Goal: Transaction & Acquisition: Download file/media

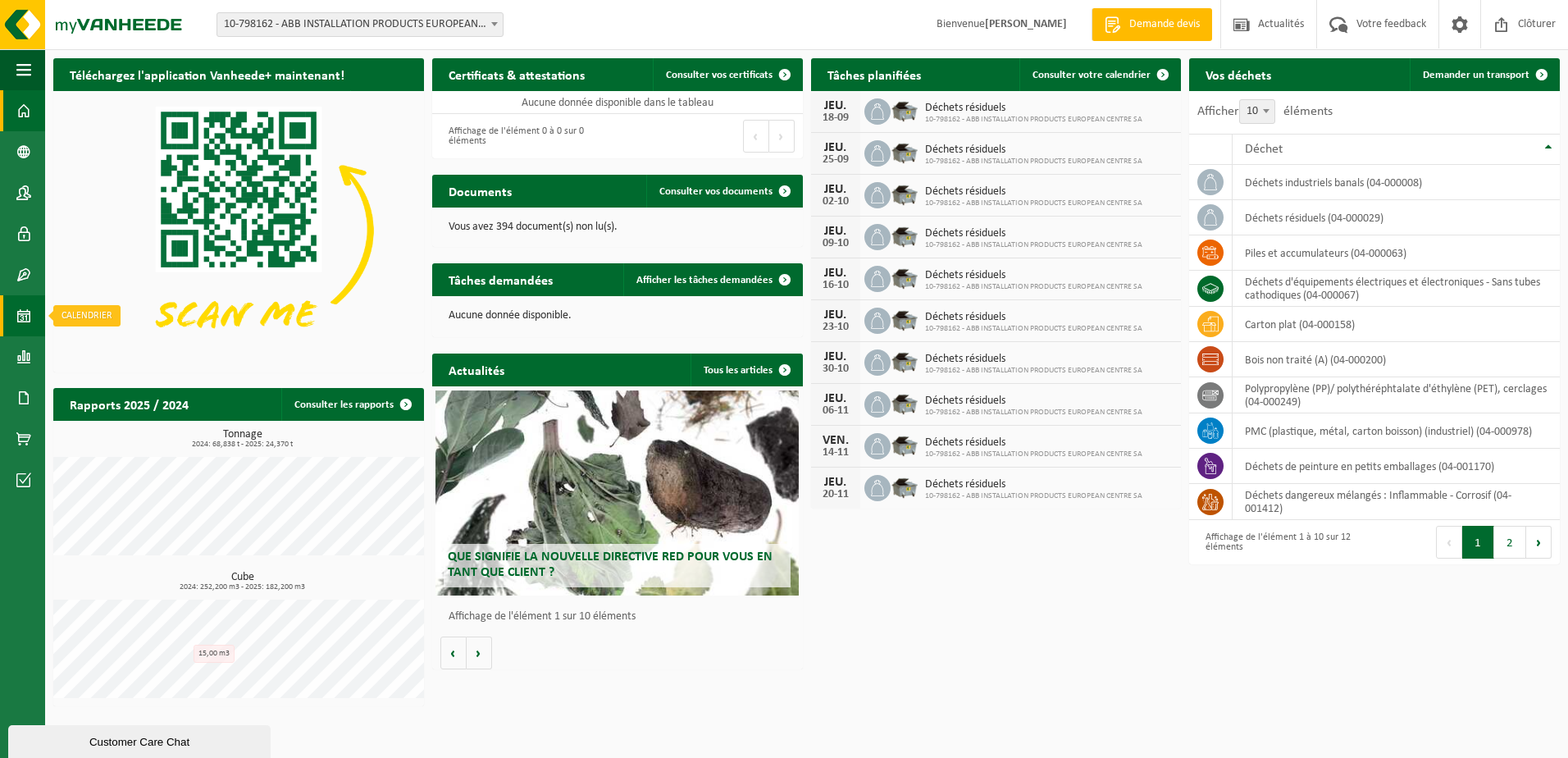
click at [31, 317] on link "Calendrier" at bounding box center [22, 315] width 45 height 41
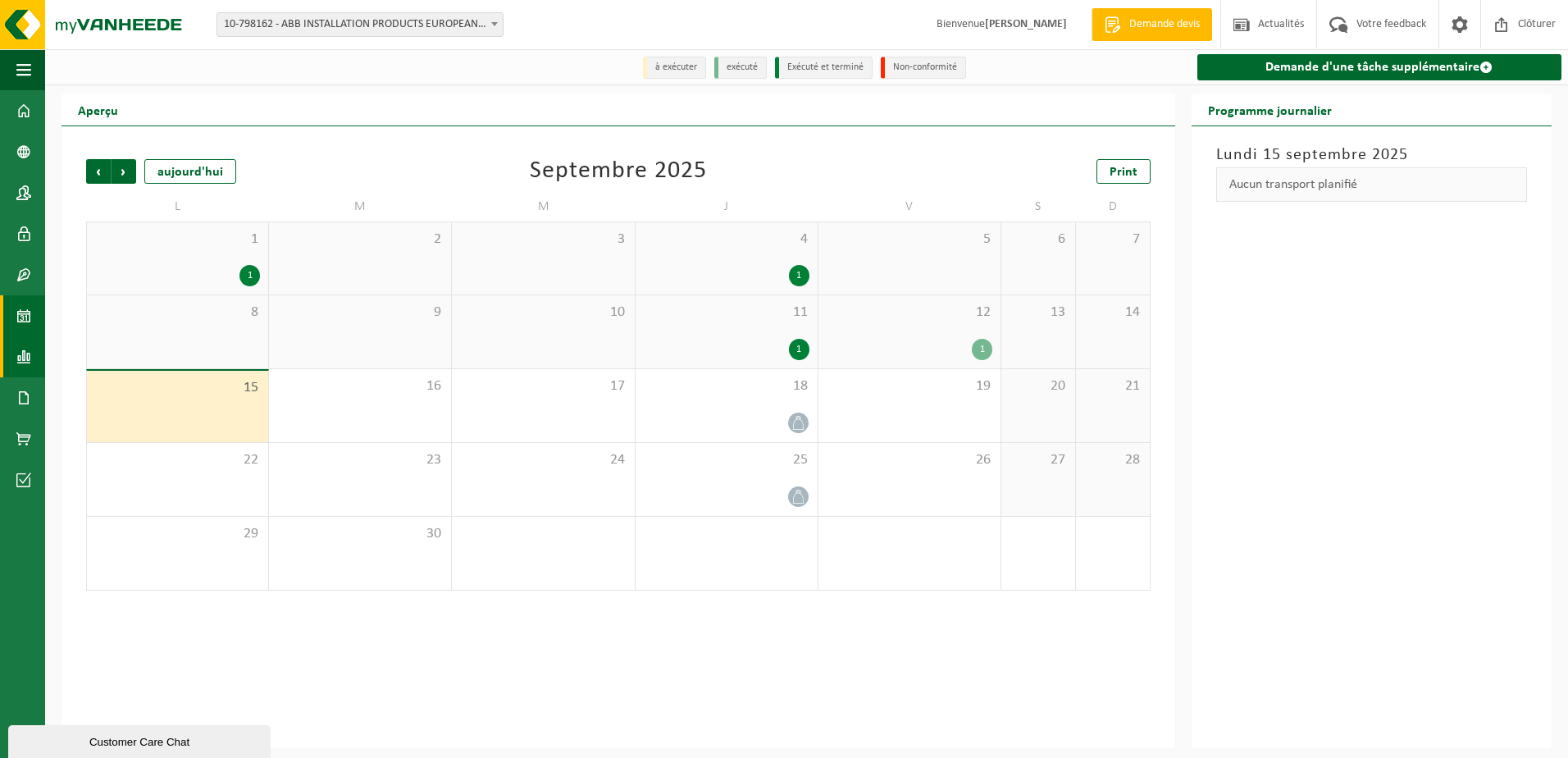
click at [25, 352] on span at bounding box center [24, 357] width 15 height 41
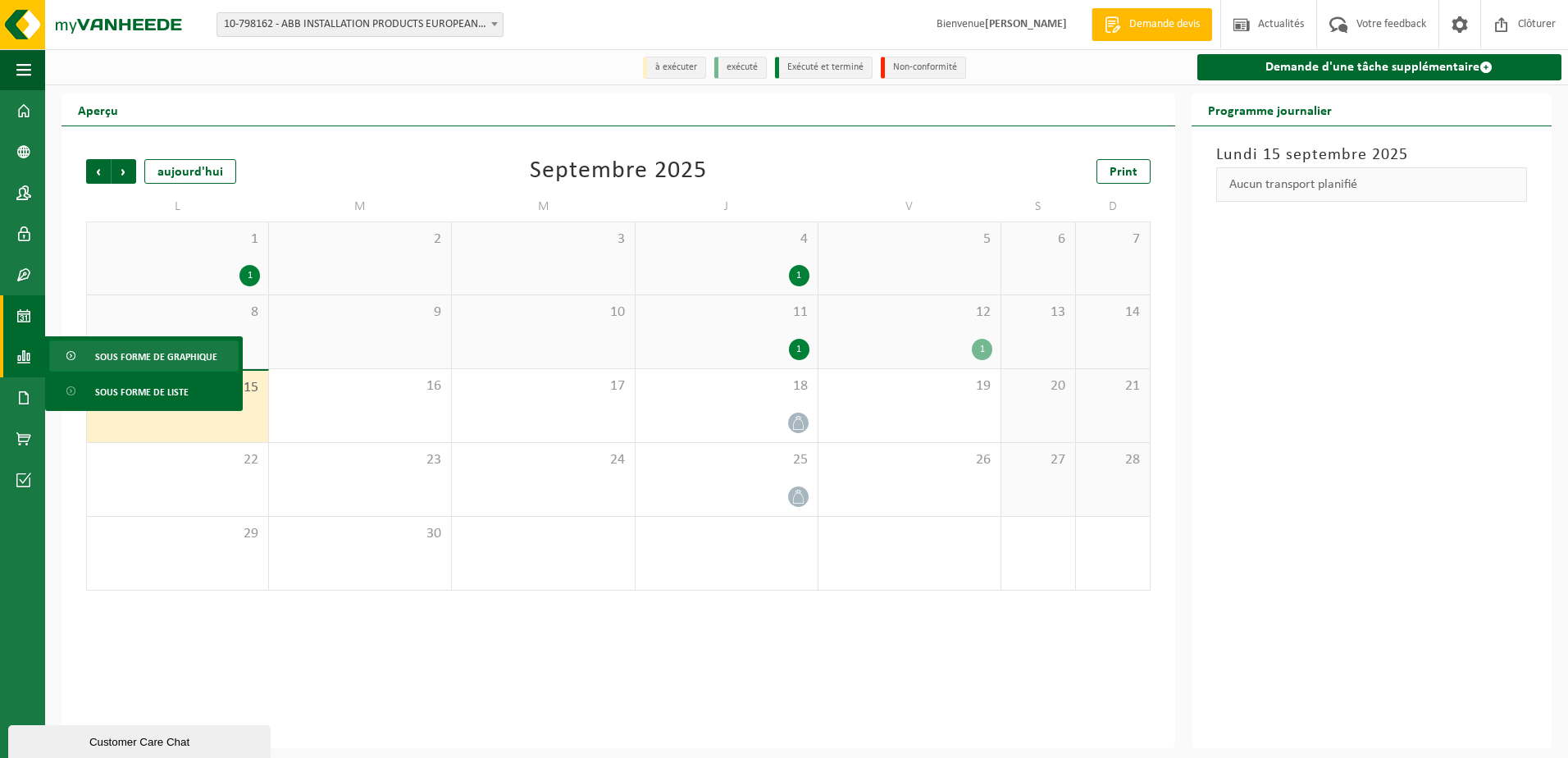
click at [113, 354] on span "Sous forme de graphique" at bounding box center [156, 356] width 122 height 31
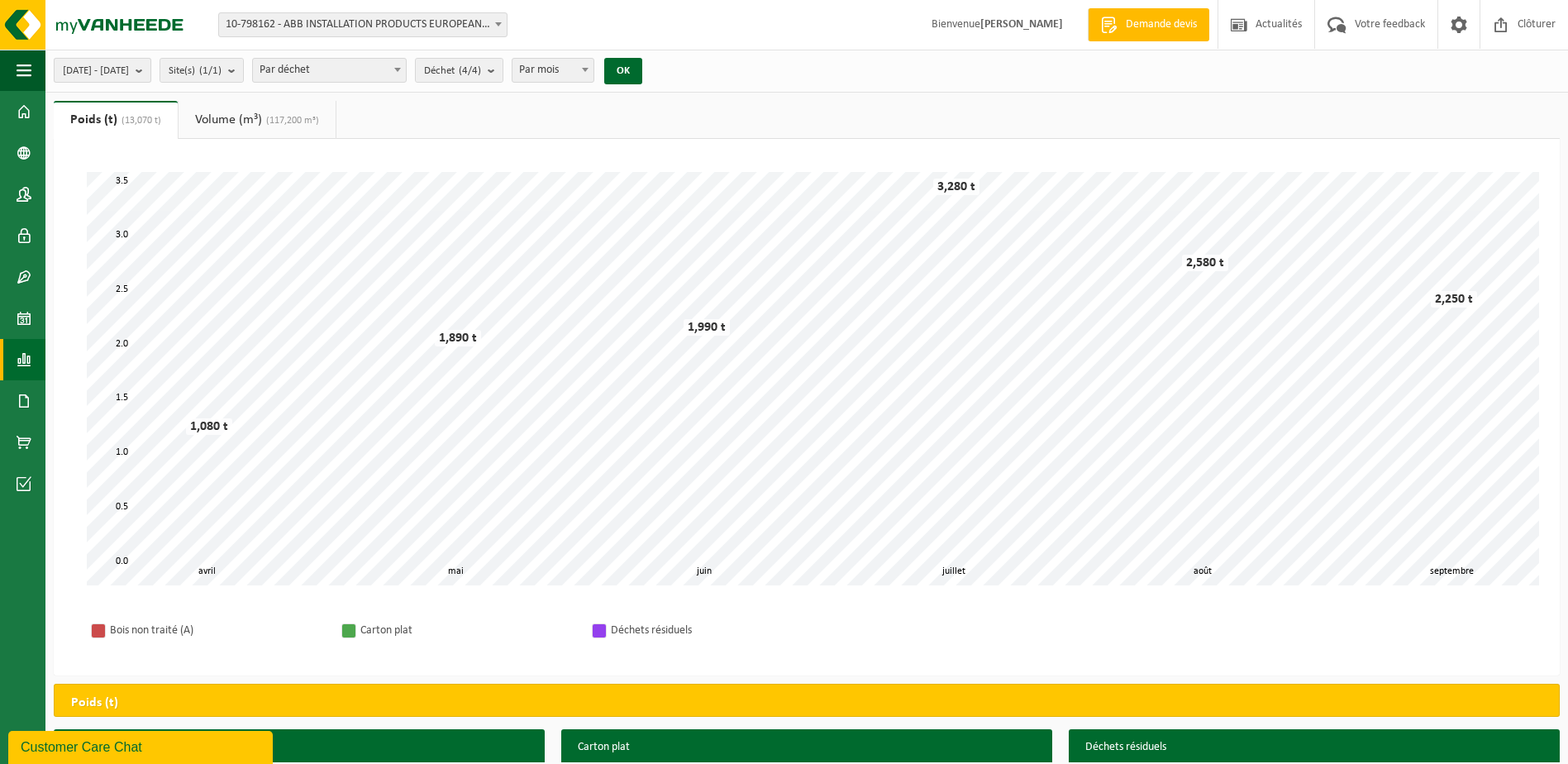
click at [150, 69] on b "submit" at bounding box center [142, 70] width 15 height 23
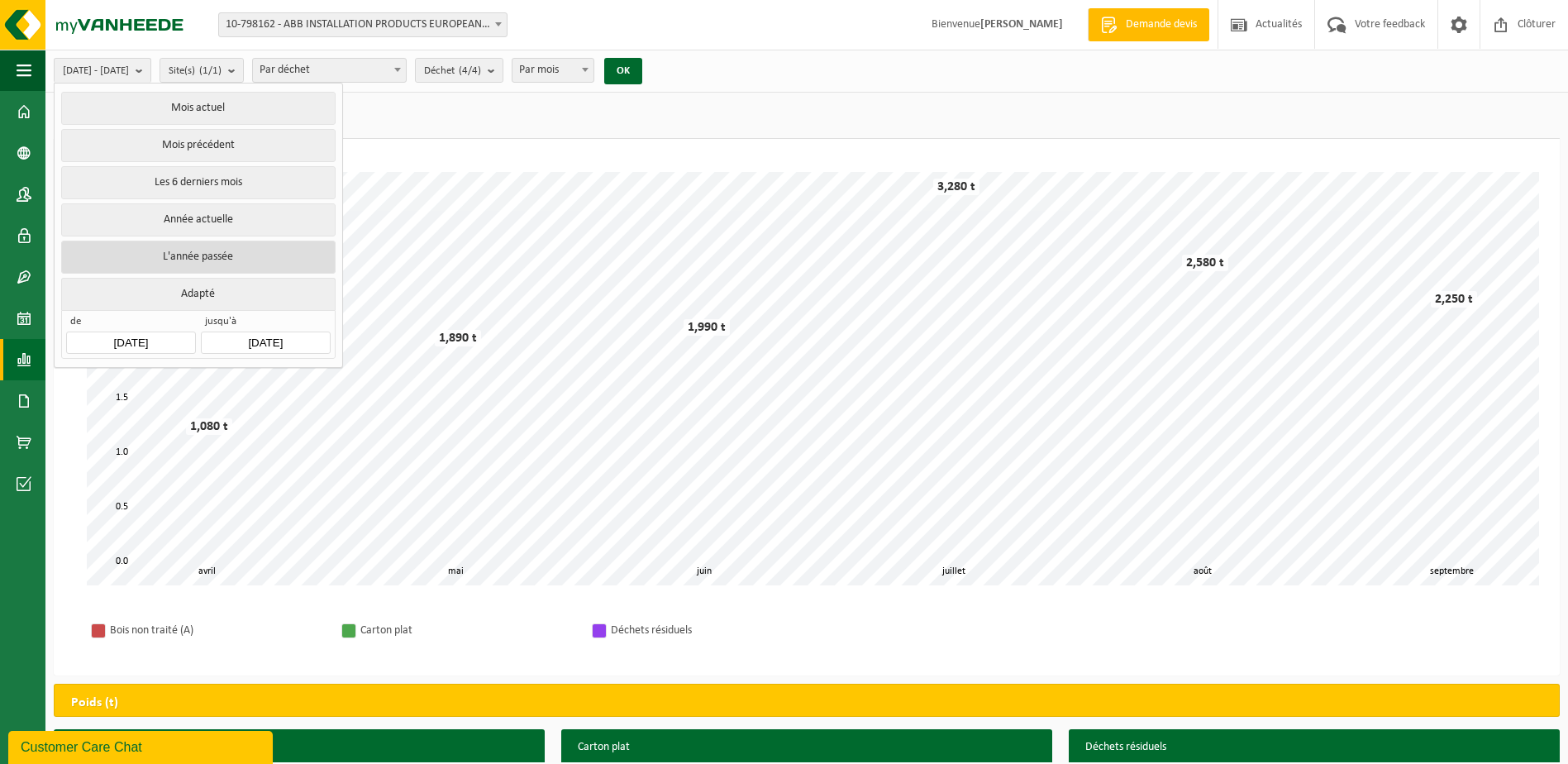
click at [199, 259] on button "L'année passée" at bounding box center [198, 256] width 273 height 33
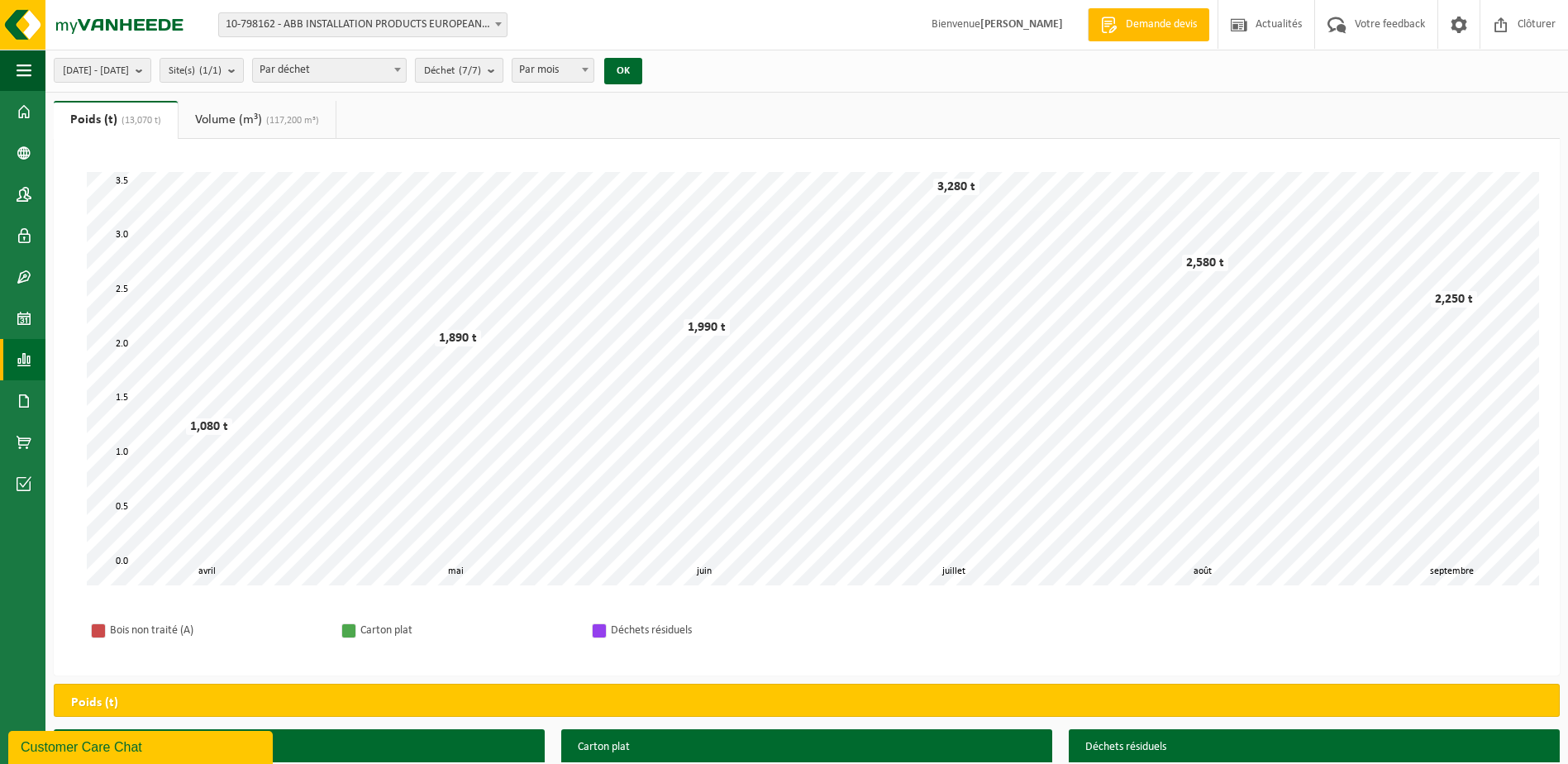
click at [502, 69] on b "submit" at bounding box center [495, 70] width 15 height 23
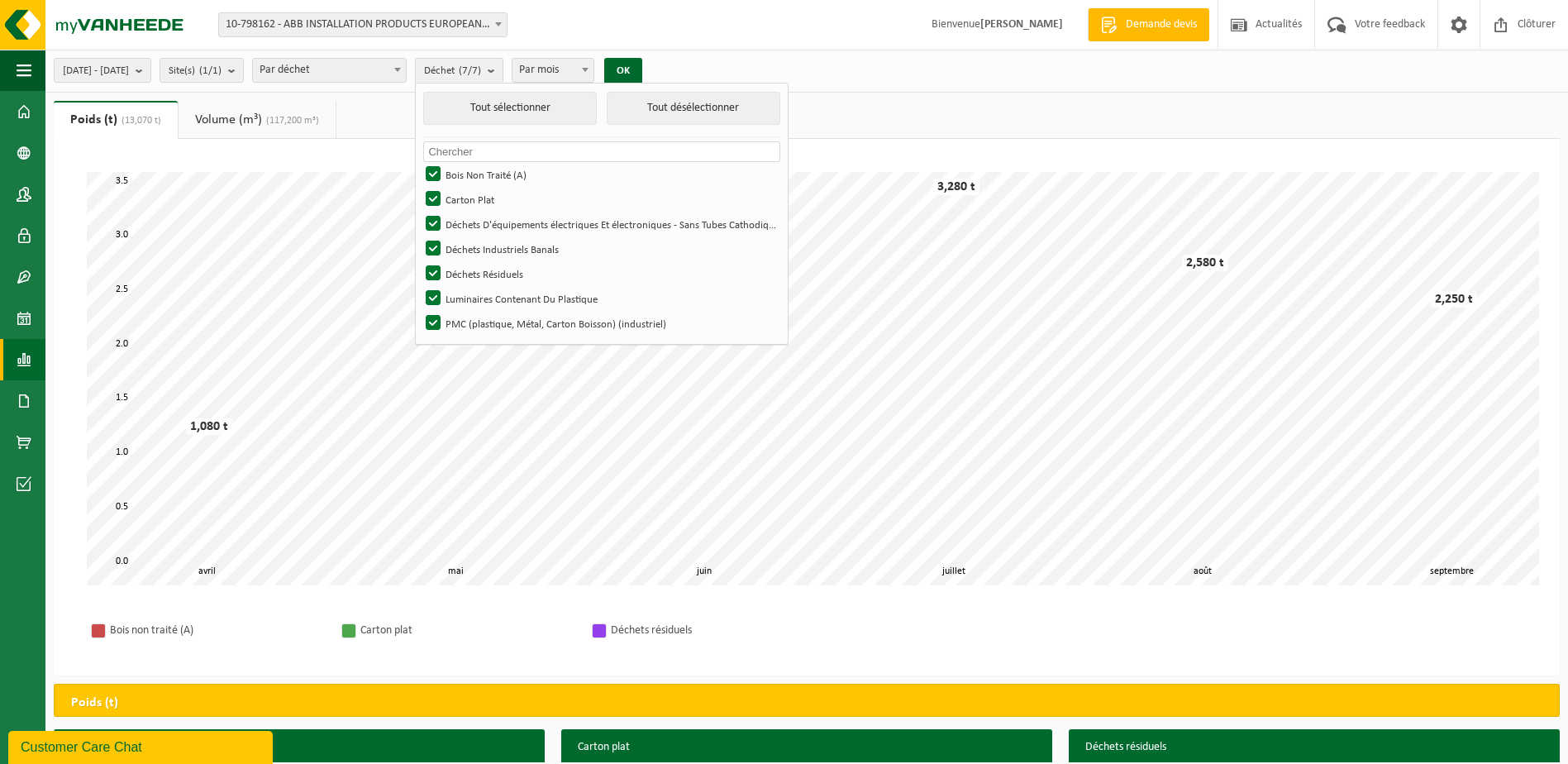
click at [915, 126] on ul "Poids (t) (13,070 t) Volume (m³) (117,200 m³)" at bounding box center [806, 119] width 1506 height 38
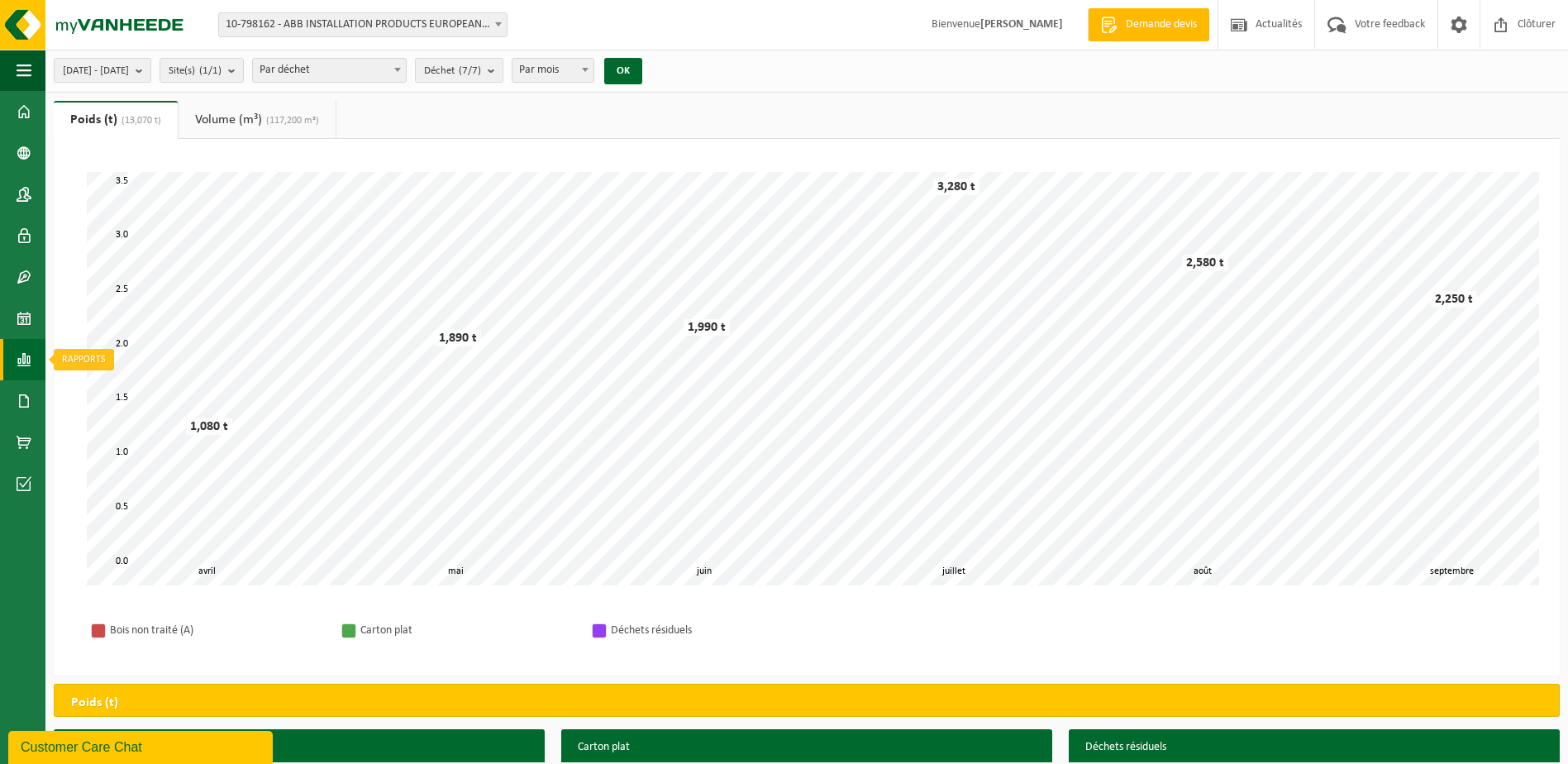
click at [26, 361] on span at bounding box center [24, 360] width 15 height 41
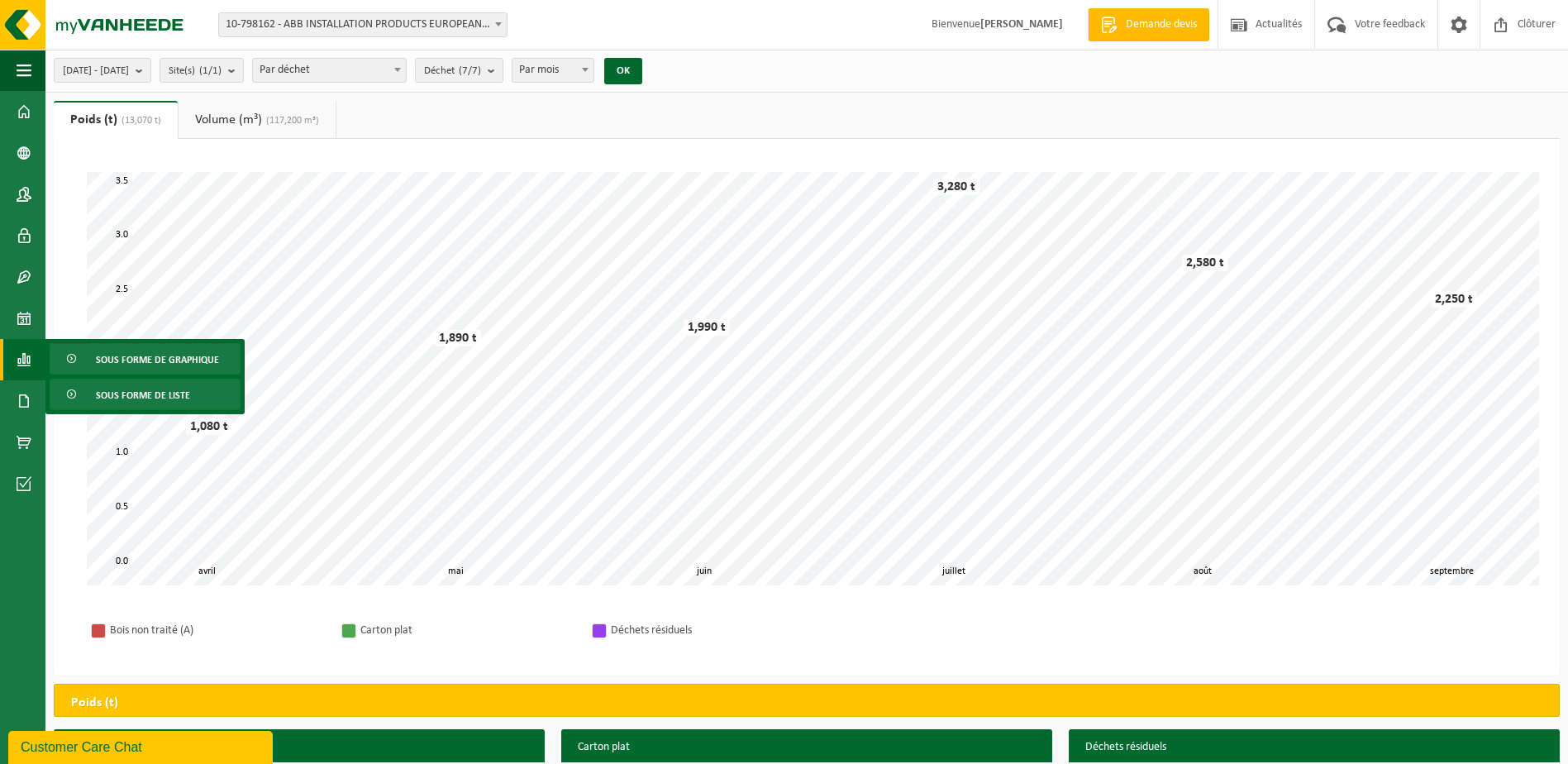
click at [88, 398] on link "Sous forme de liste" at bounding box center [145, 394] width 191 height 31
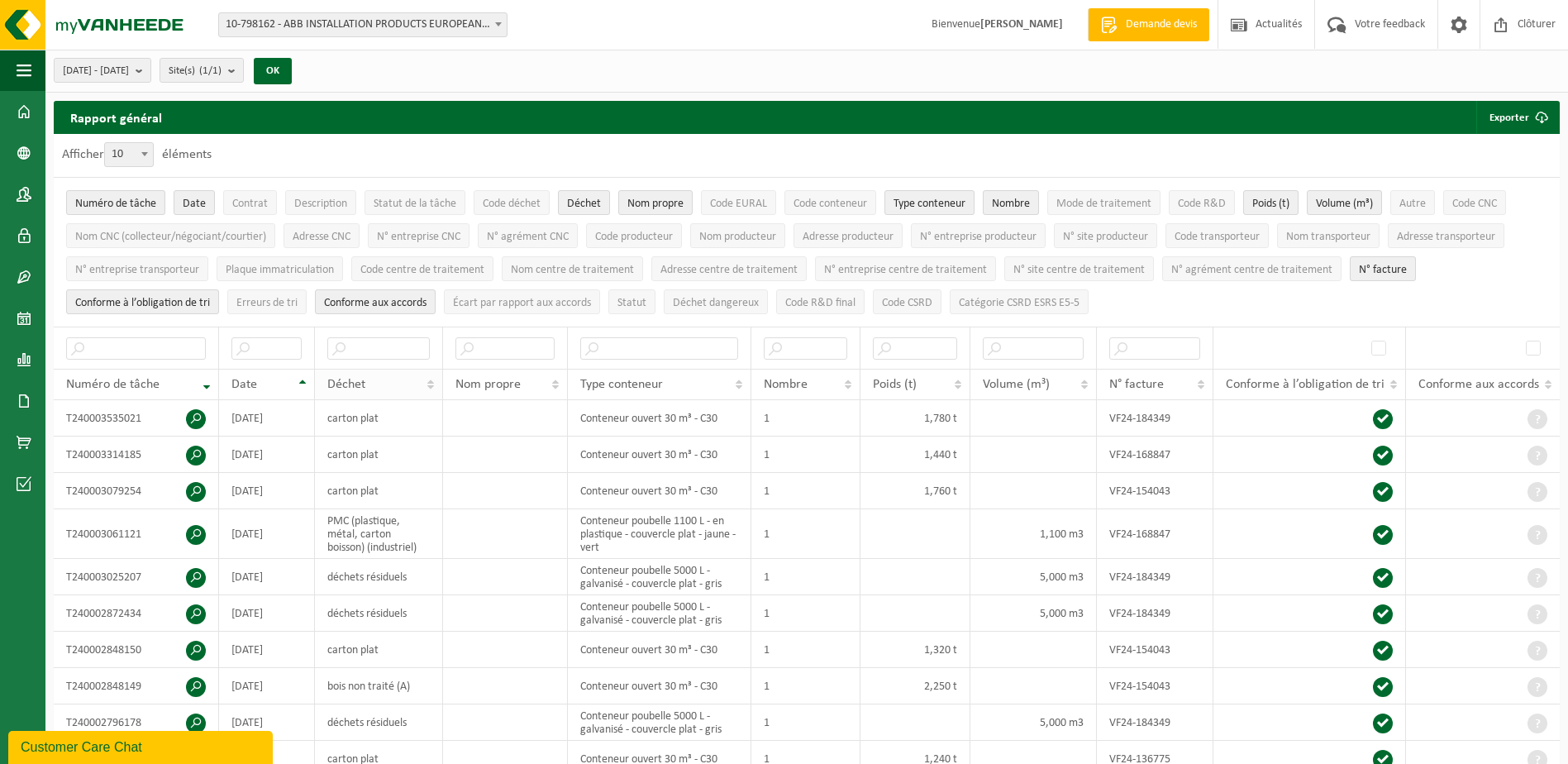
click at [429, 382] on th "Déchet" at bounding box center [379, 384] width 128 height 31
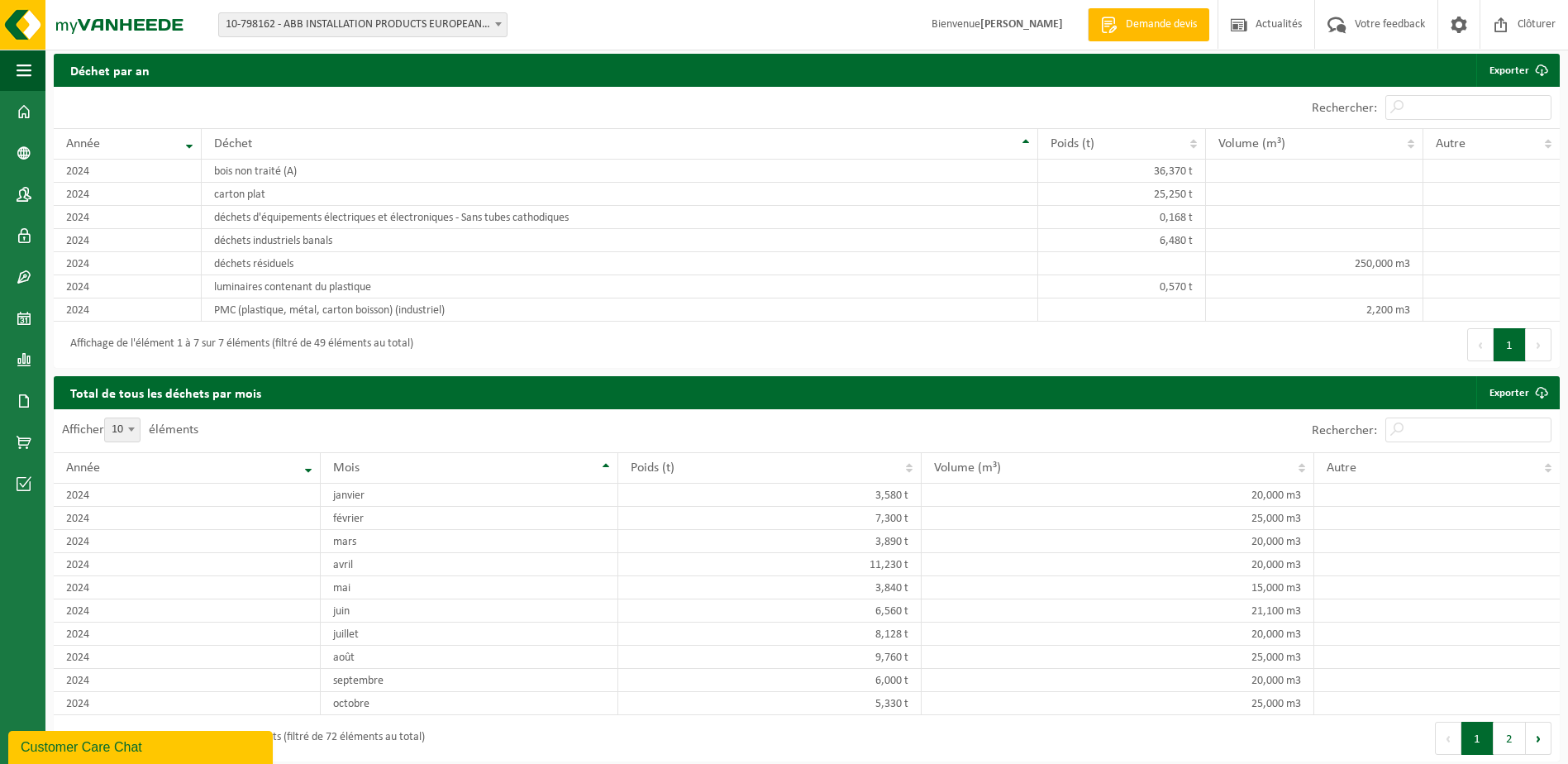
scroll to position [1367, 0]
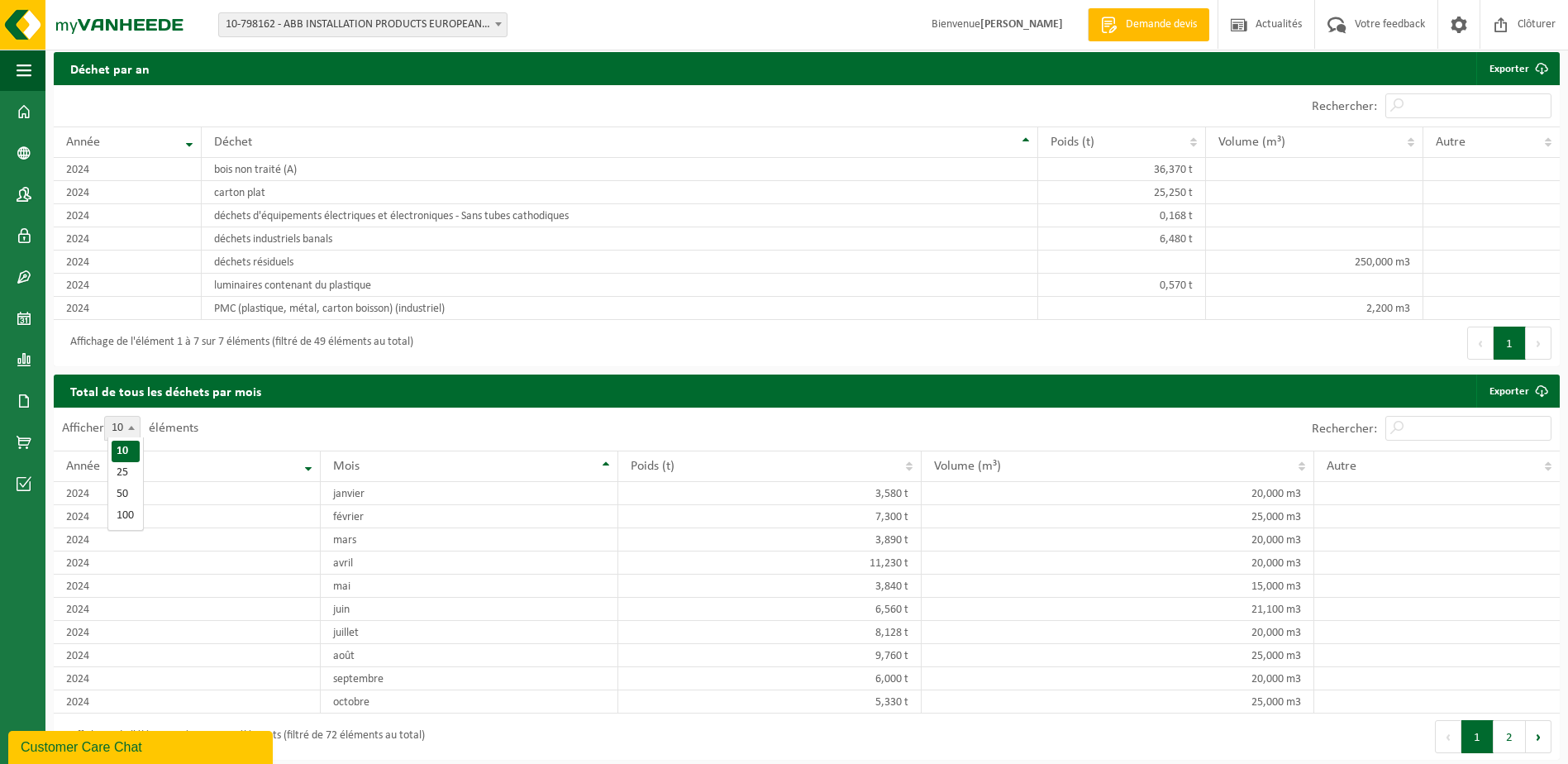
click at [140, 427] on span at bounding box center [131, 427] width 17 height 21
click at [142, 417] on select "10 25 50 100" at bounding box center [134, 416] width 50 height 1
select select "25"
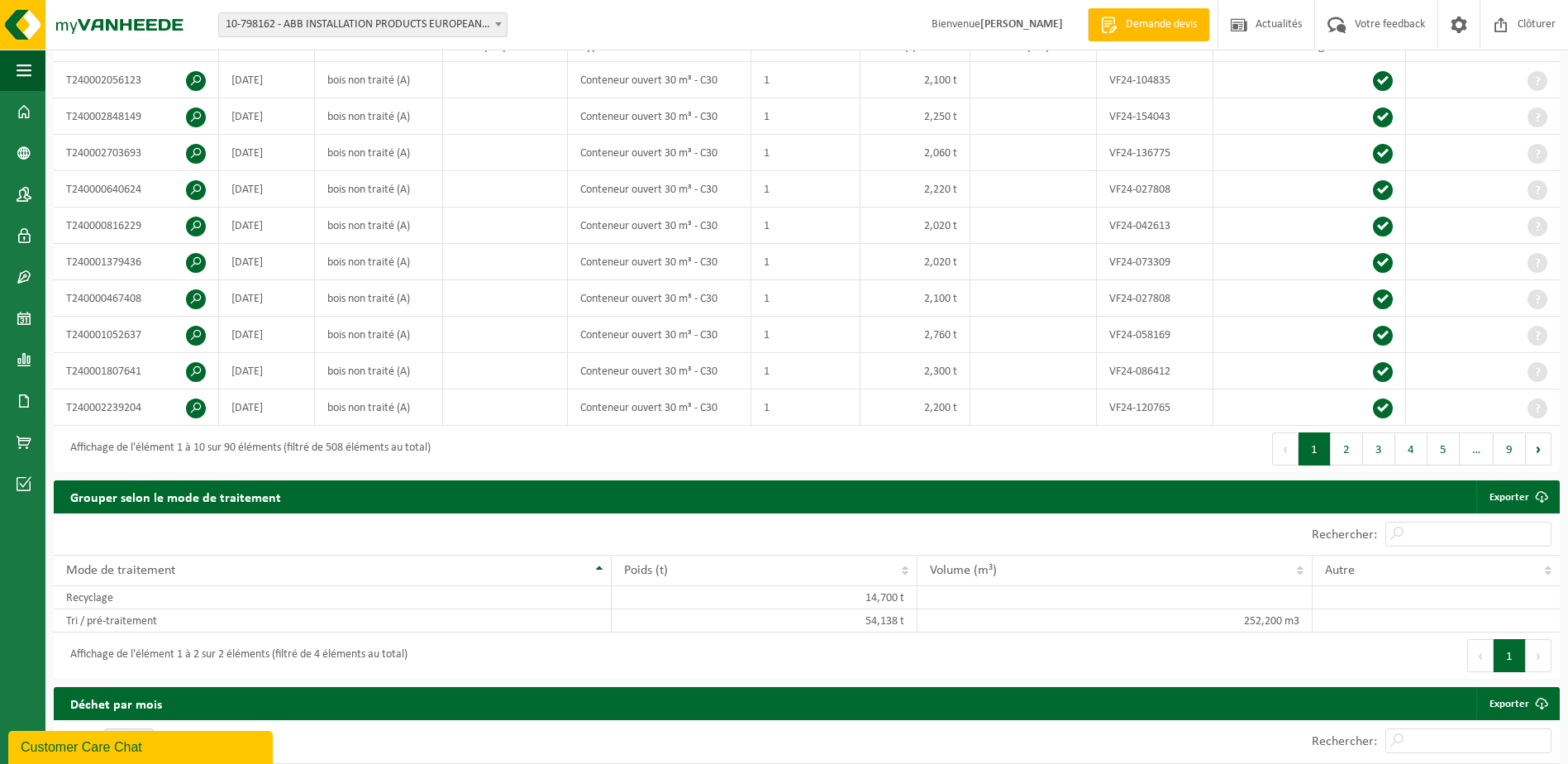
scroll to position [7, 0]
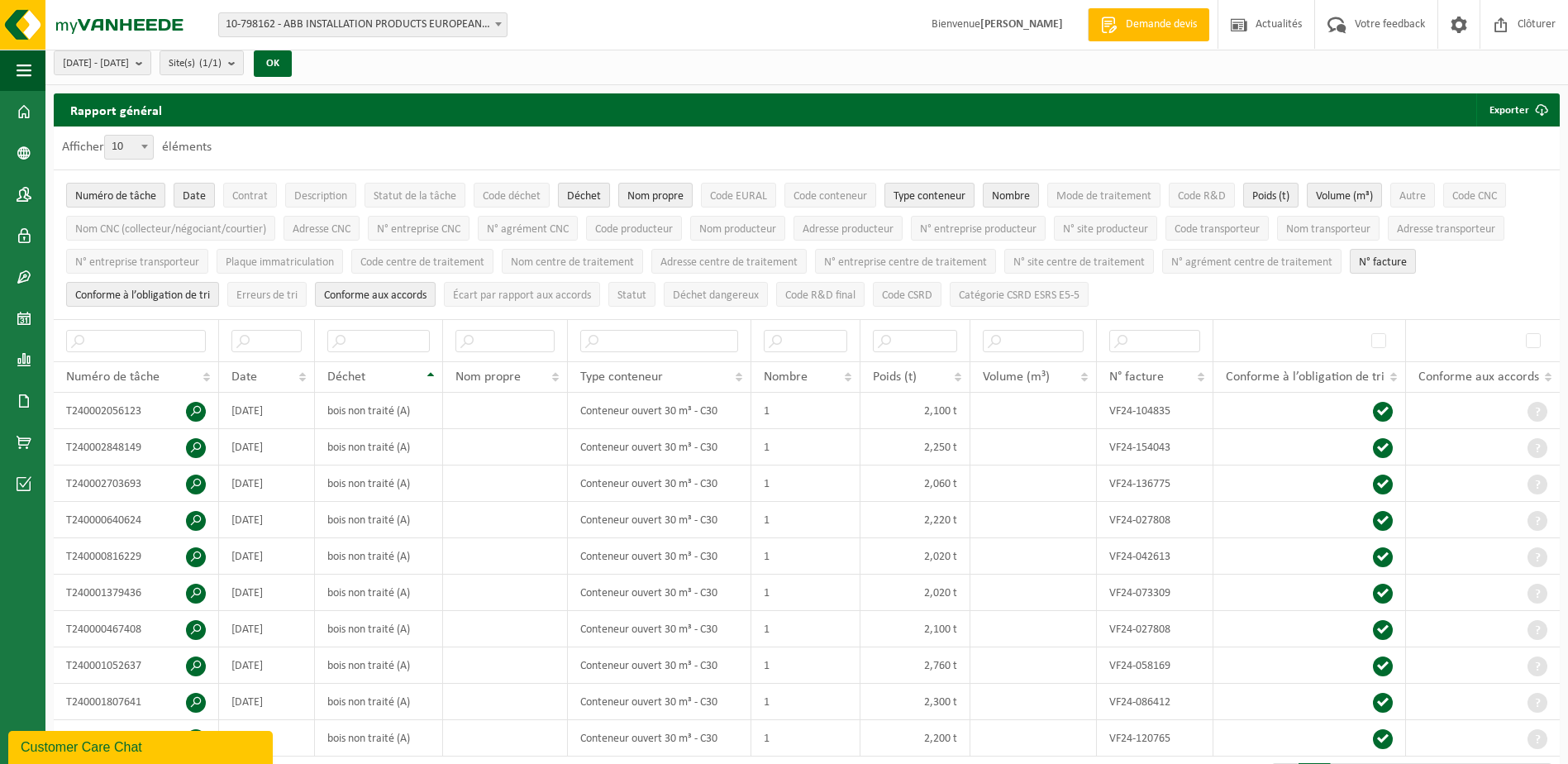
click at [592, 202] on span "Déchet" at bounding box center [584, 197] width 34 height 12
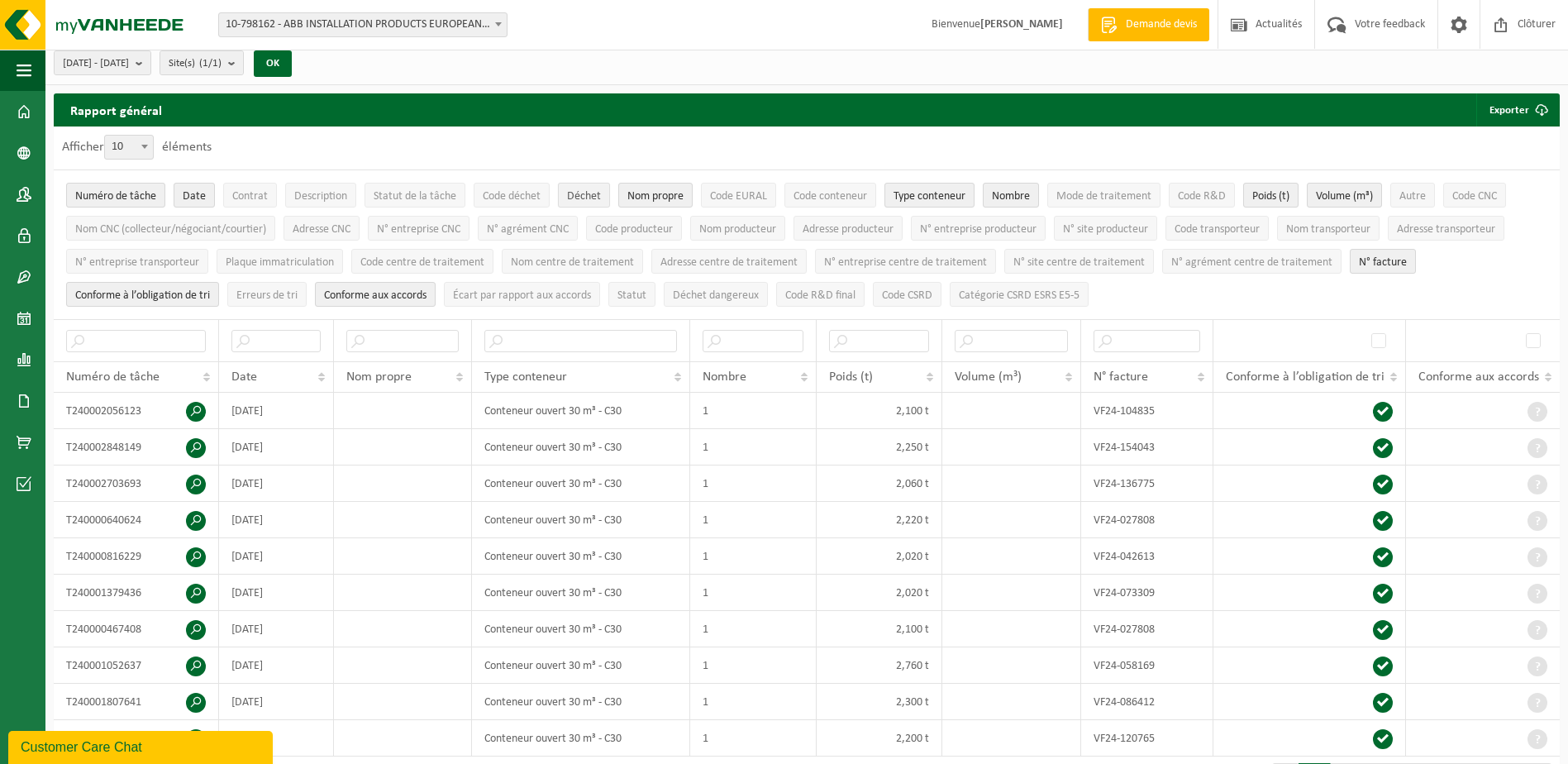
click at [592, 202] on span "Déchet" at bounding box center [584, 197] width 34 height 12
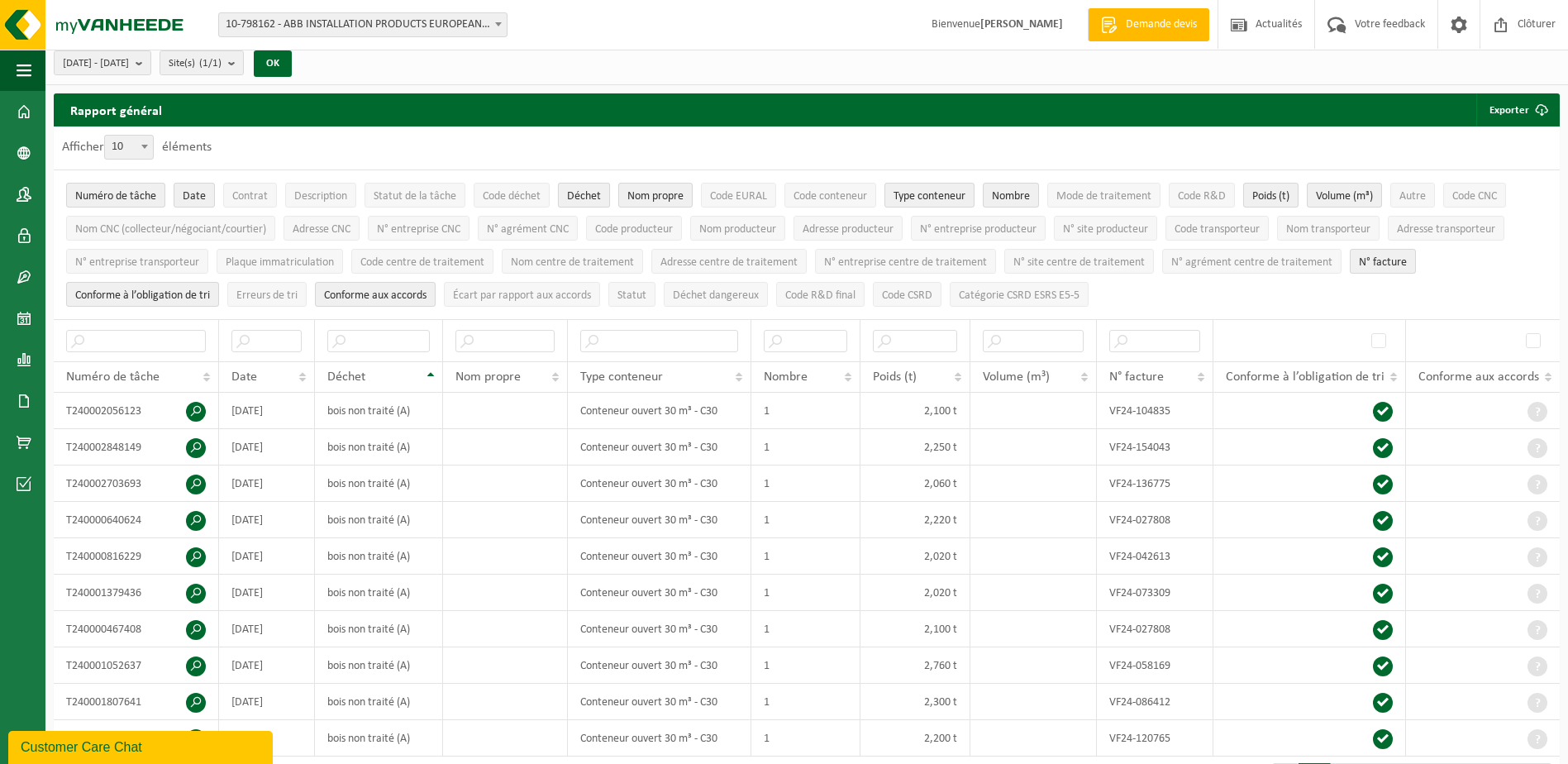
click at [592, 202] on span "Déchet" at bounding box center [584, 197] width 34 height 12
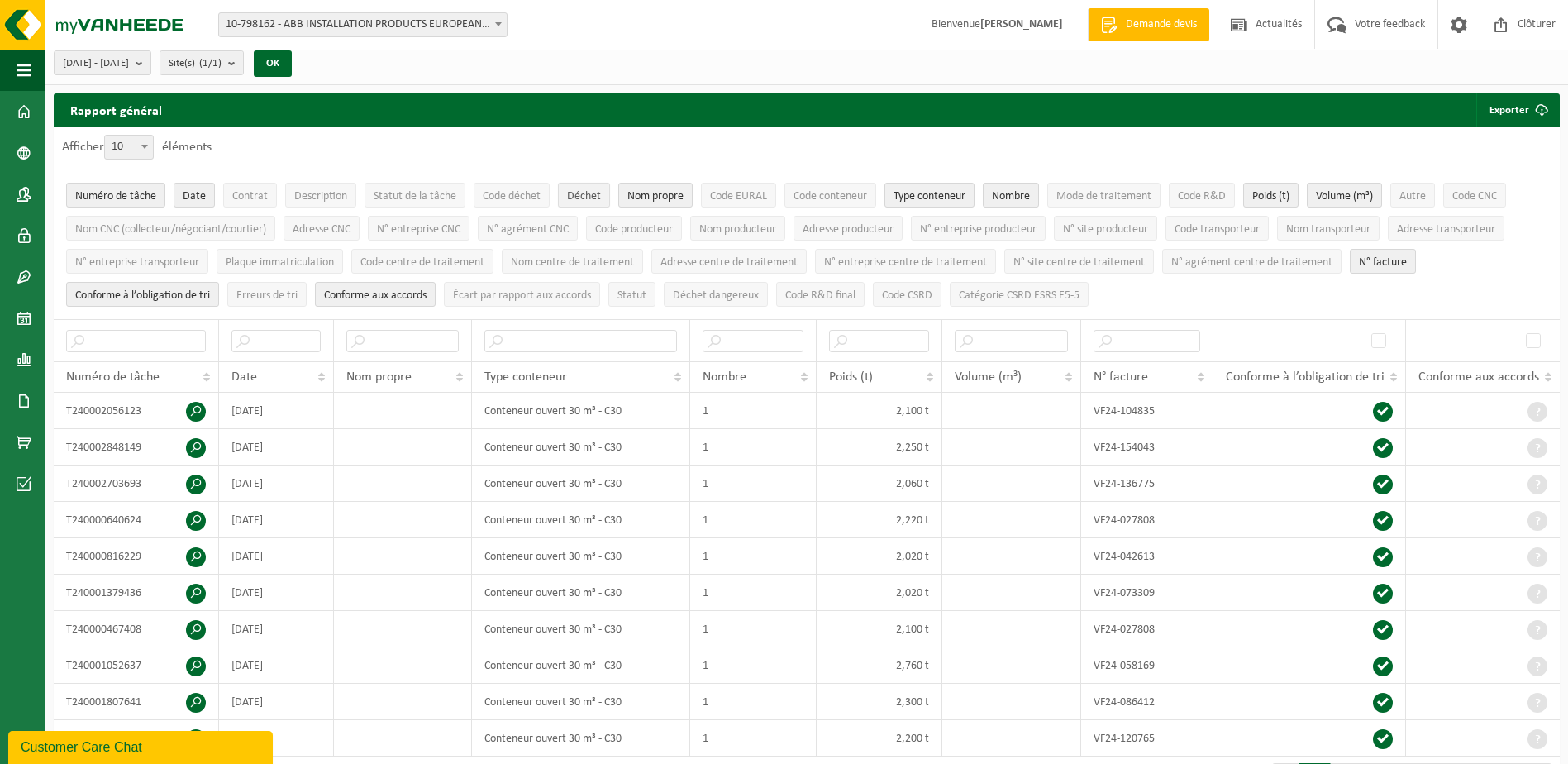
click at [592, 202] on span "Déchet" at bounding box center [584, 197] width 34 height 12
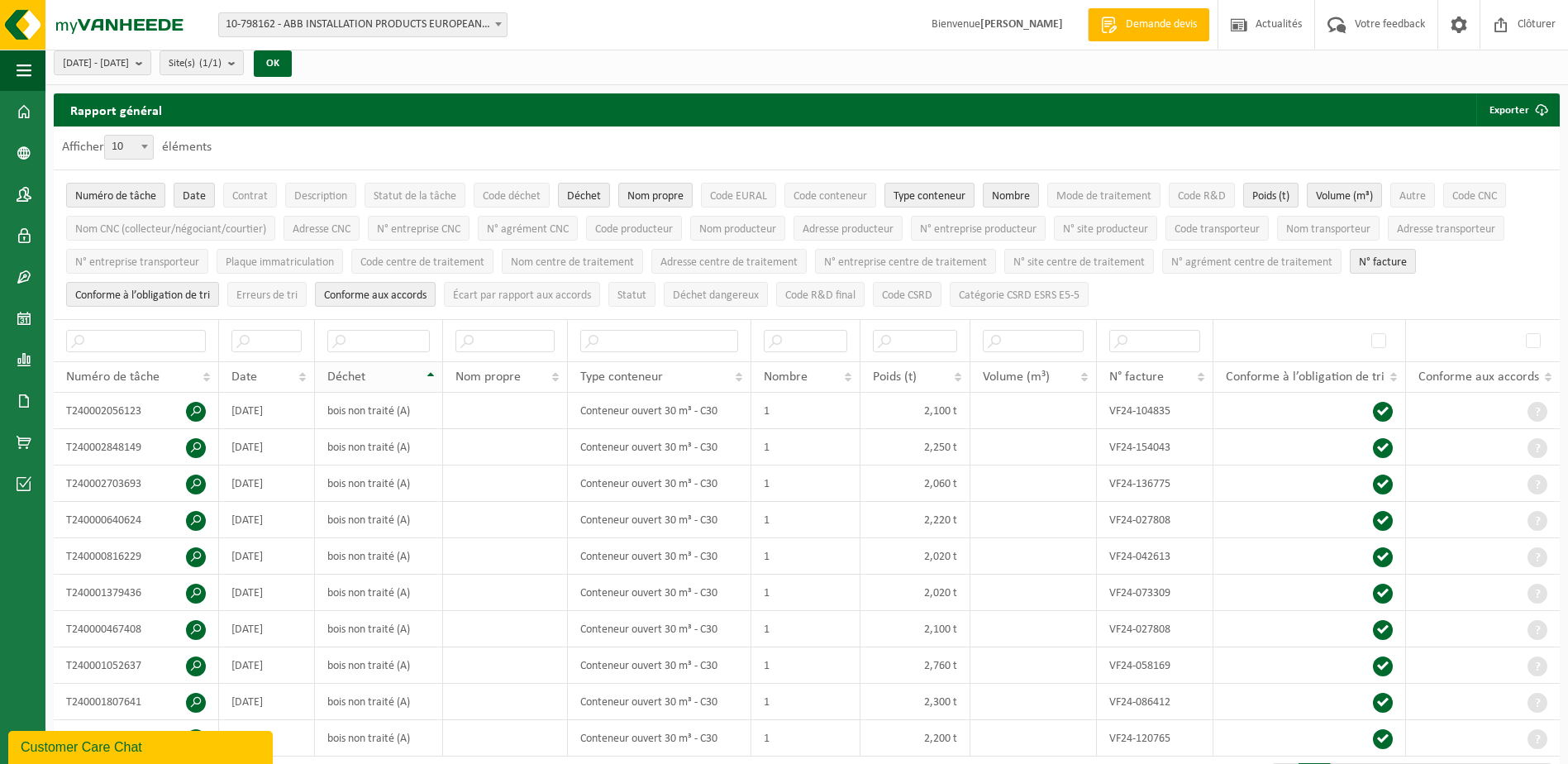
click at [428, 376] on th "Déchet" at bounding box center [379, 377] width 128 height 31
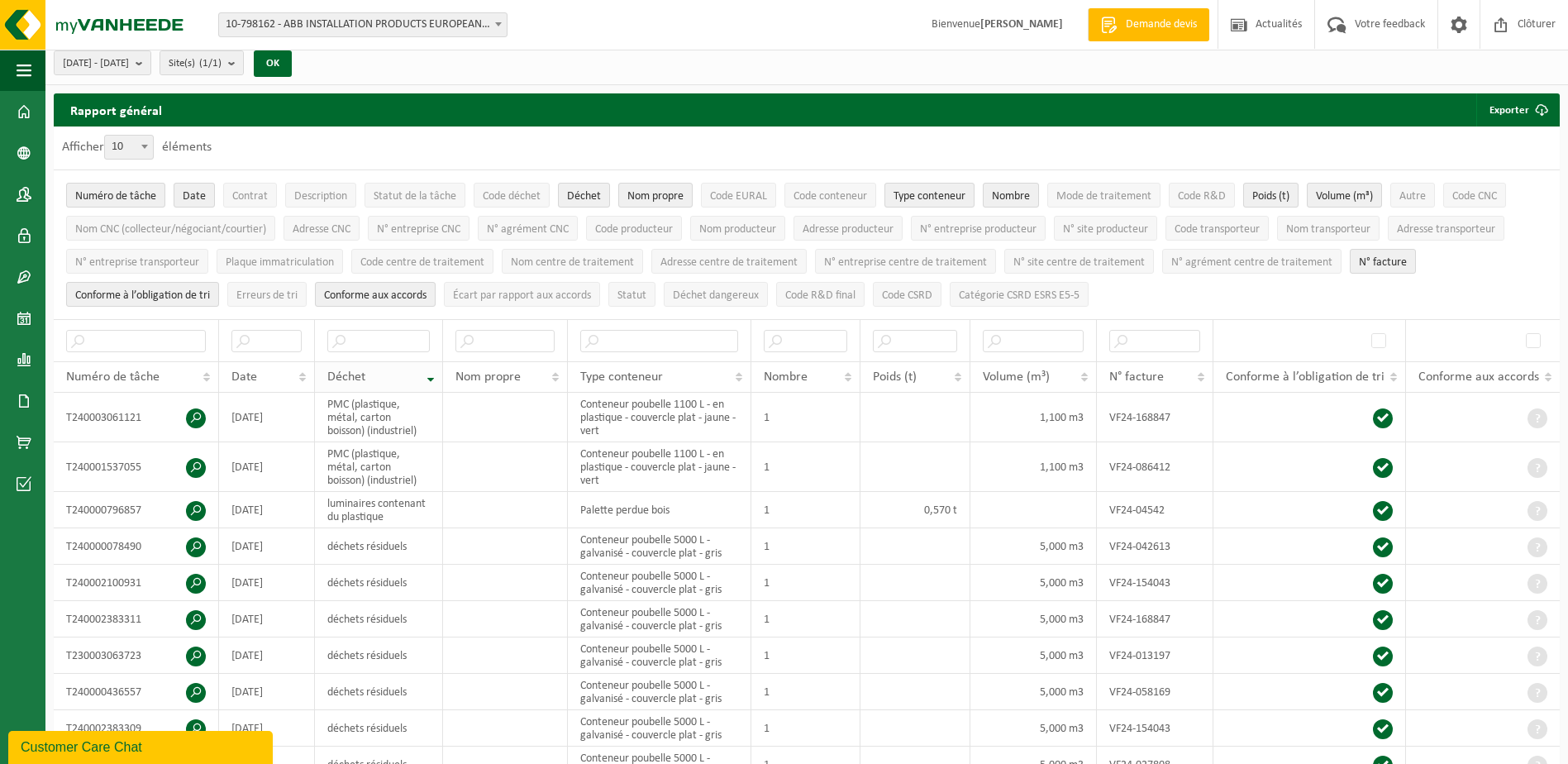
click at [428, 376] on th "Déchet" at bounding box center [379, 377] width 128 height 31
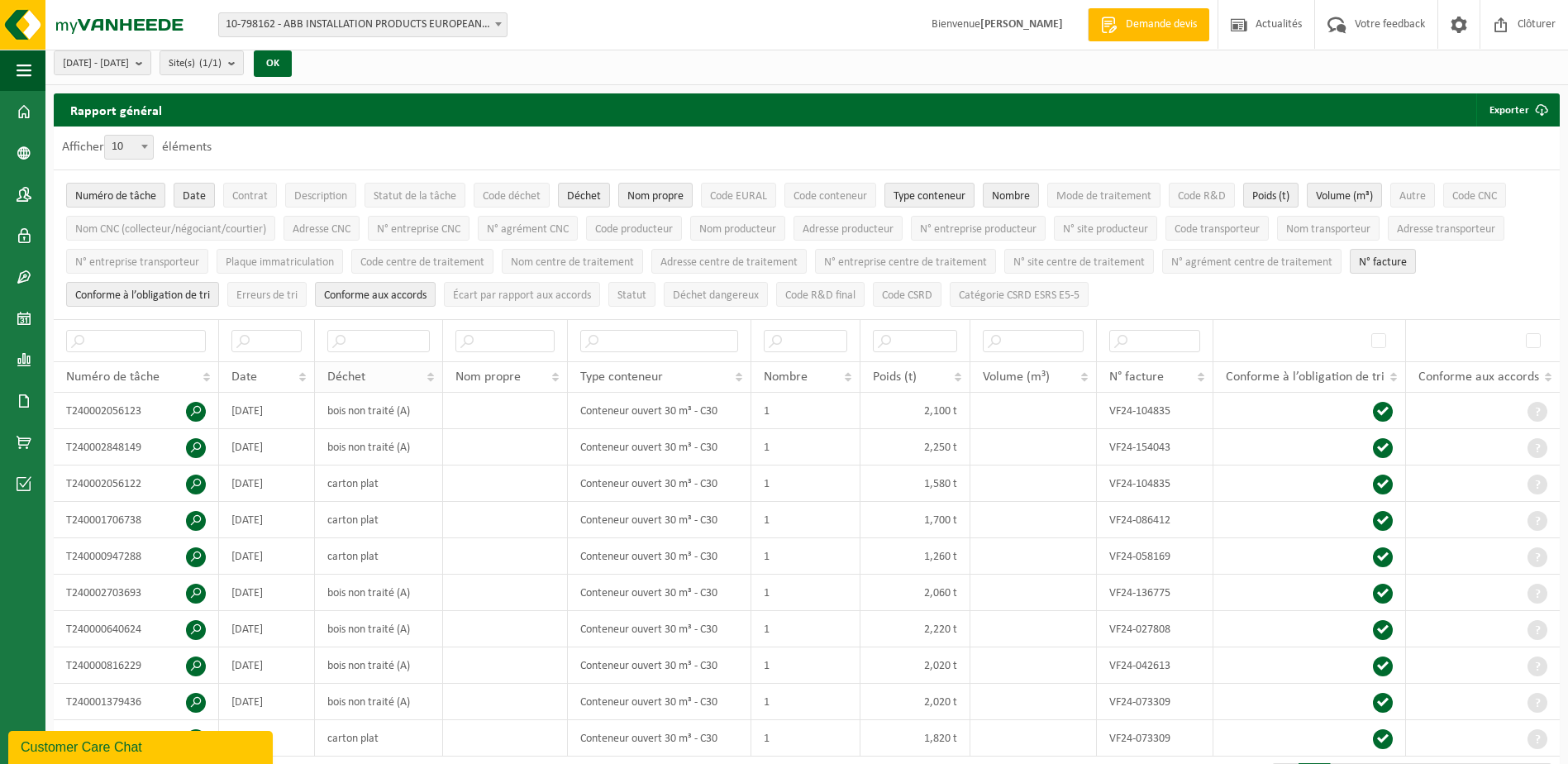
click at [428, 376] on th "Déchet" at bounding box center [379, 377] width 128 height 31
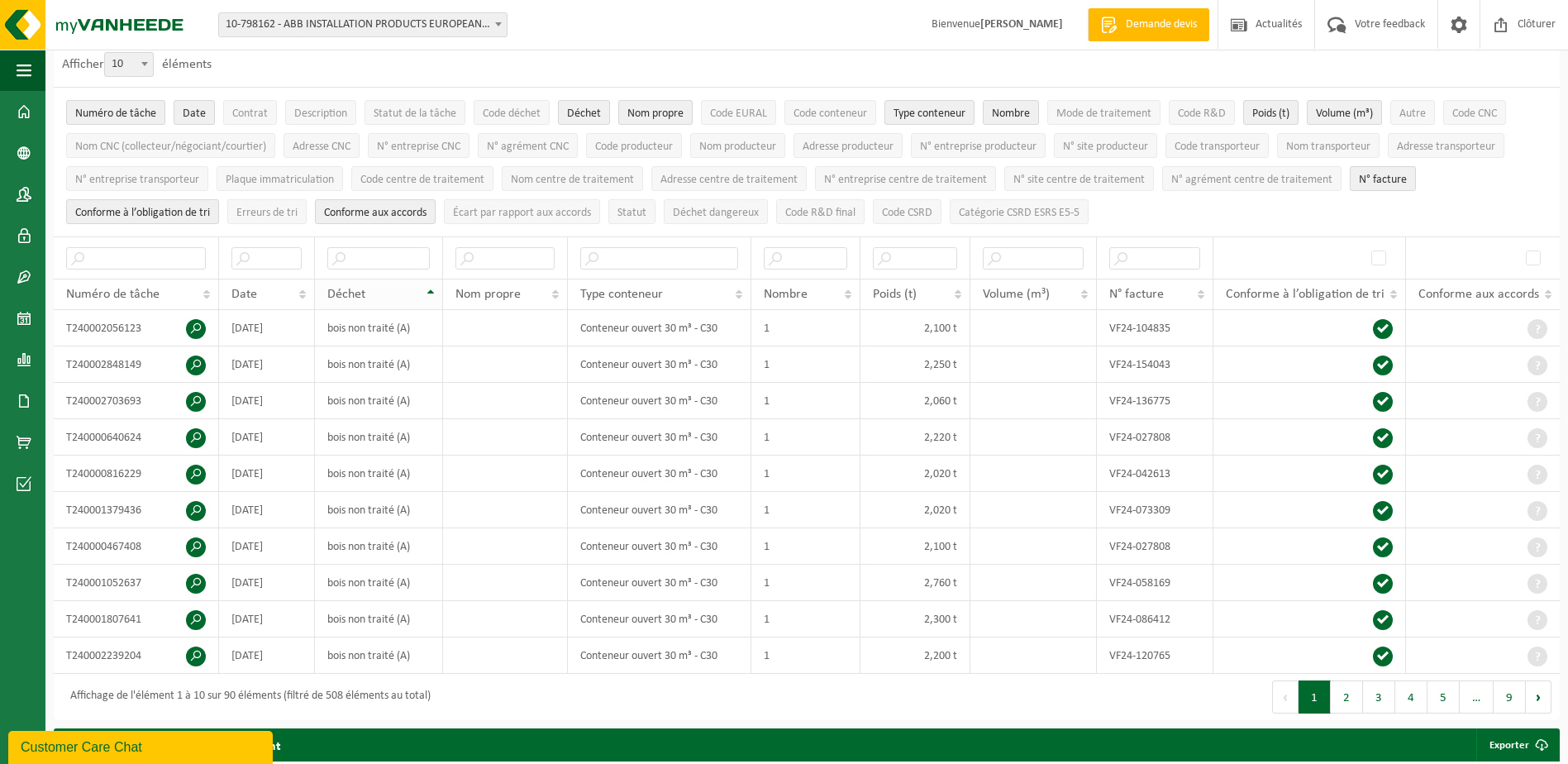
click at [434, 290] on th "Déchet" at bounding box center [379, 294] width 128 height 31
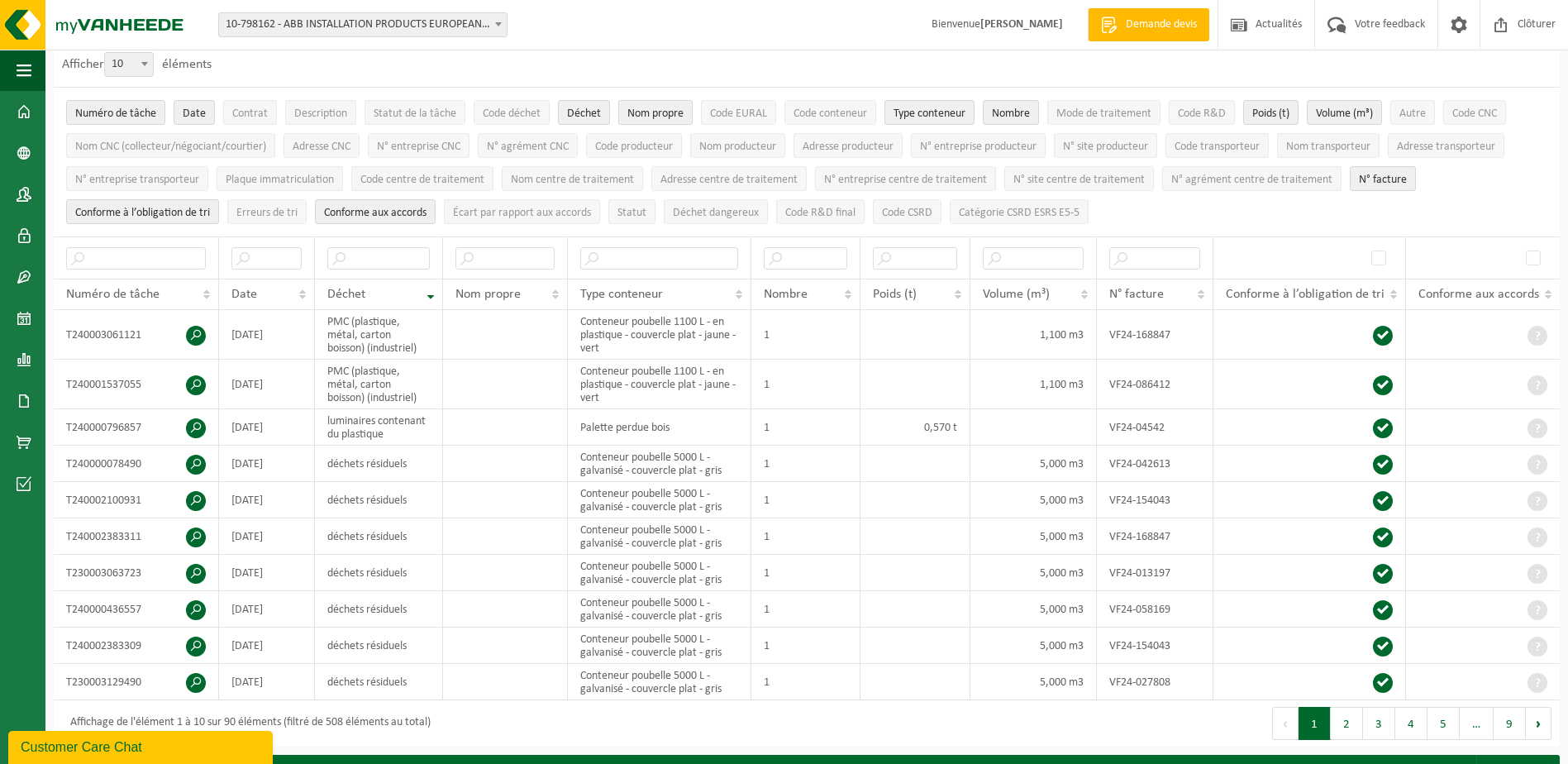
click at [668, 111] on span "Nom propre" at bounding box center [655, 114] width 56 height 12
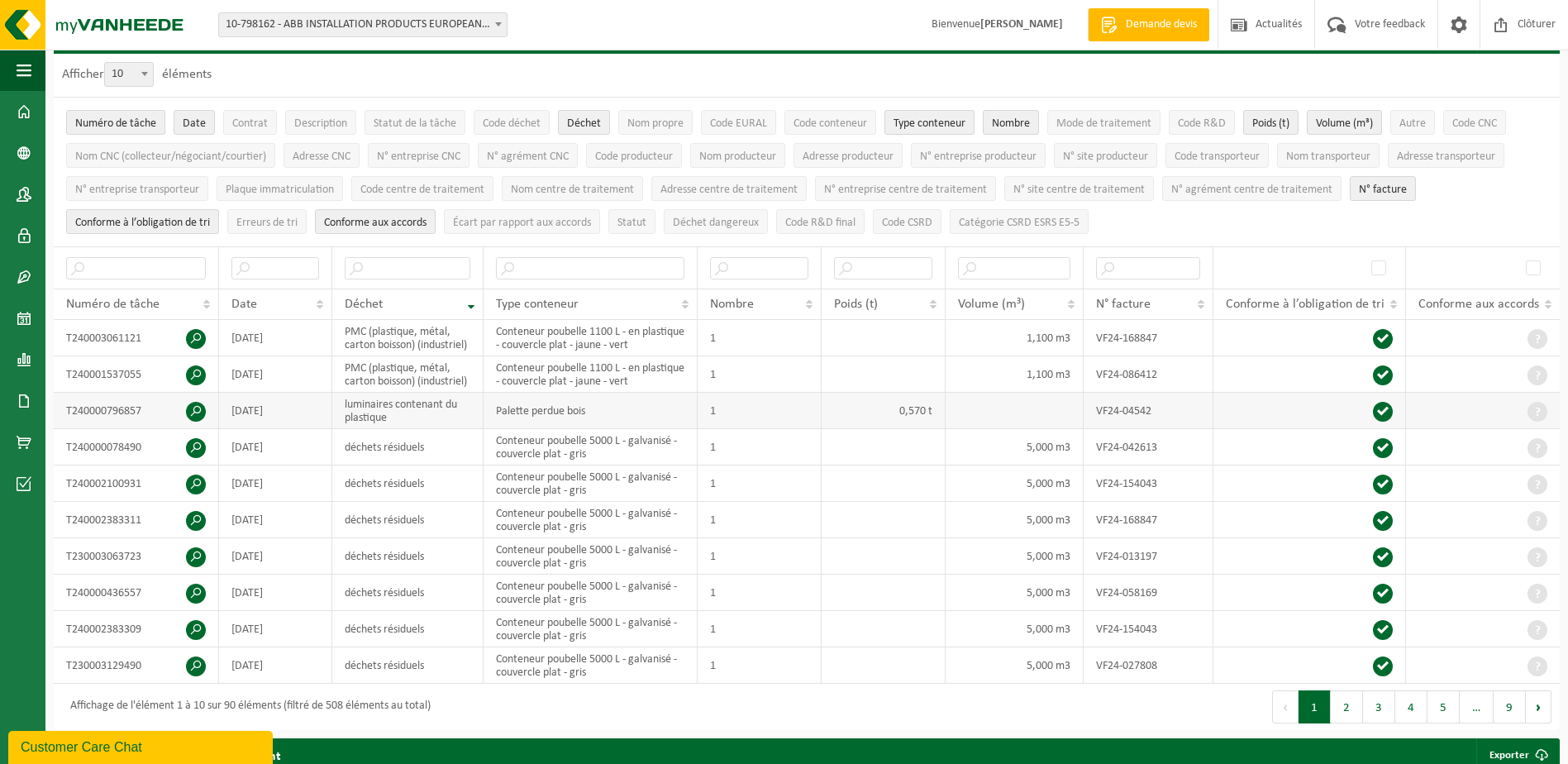
scroll to position [0, 0]
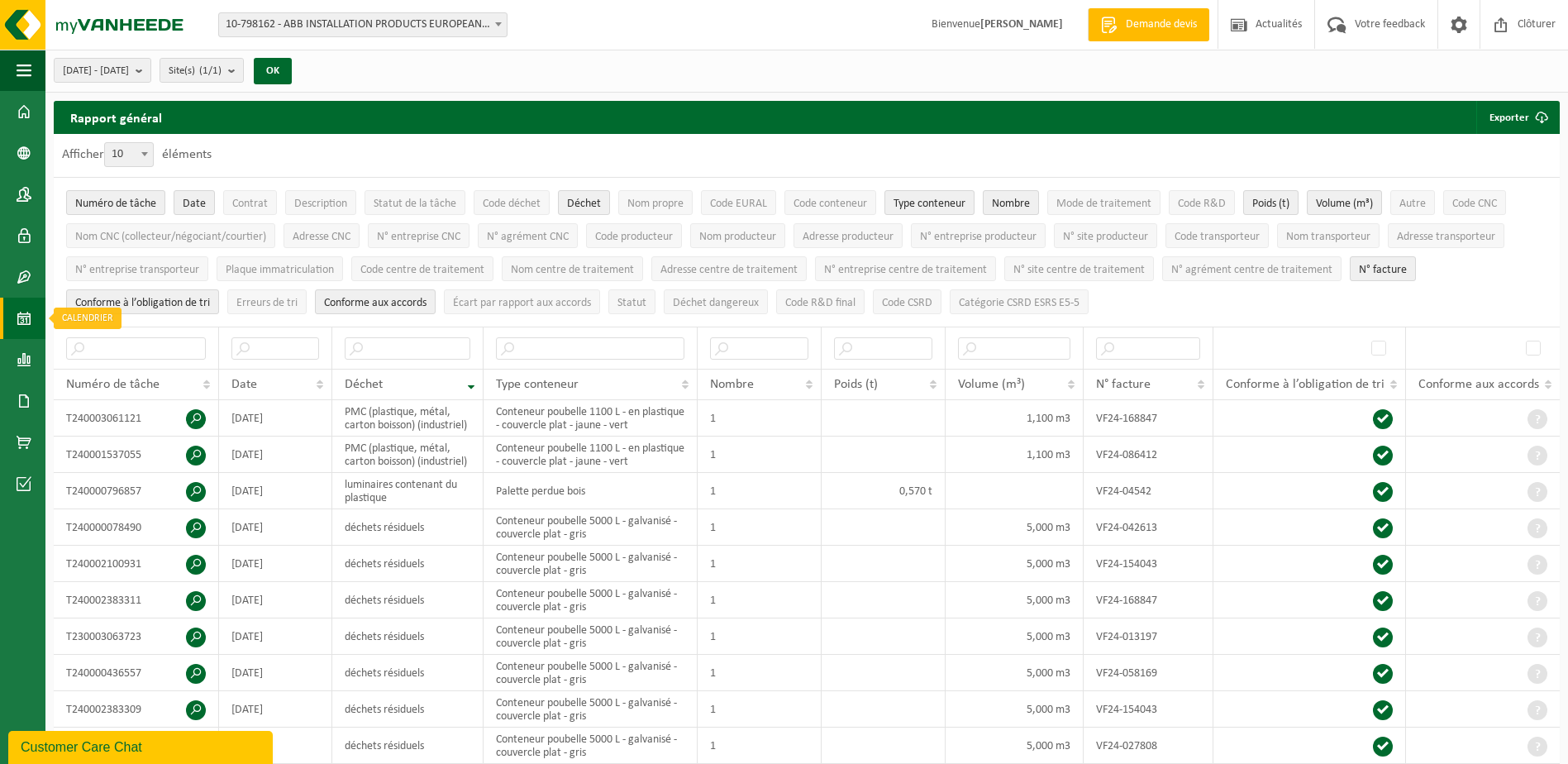
click at [16, 318] on link "Calendrier" at bounding box center [22, 318] width 45 height 41
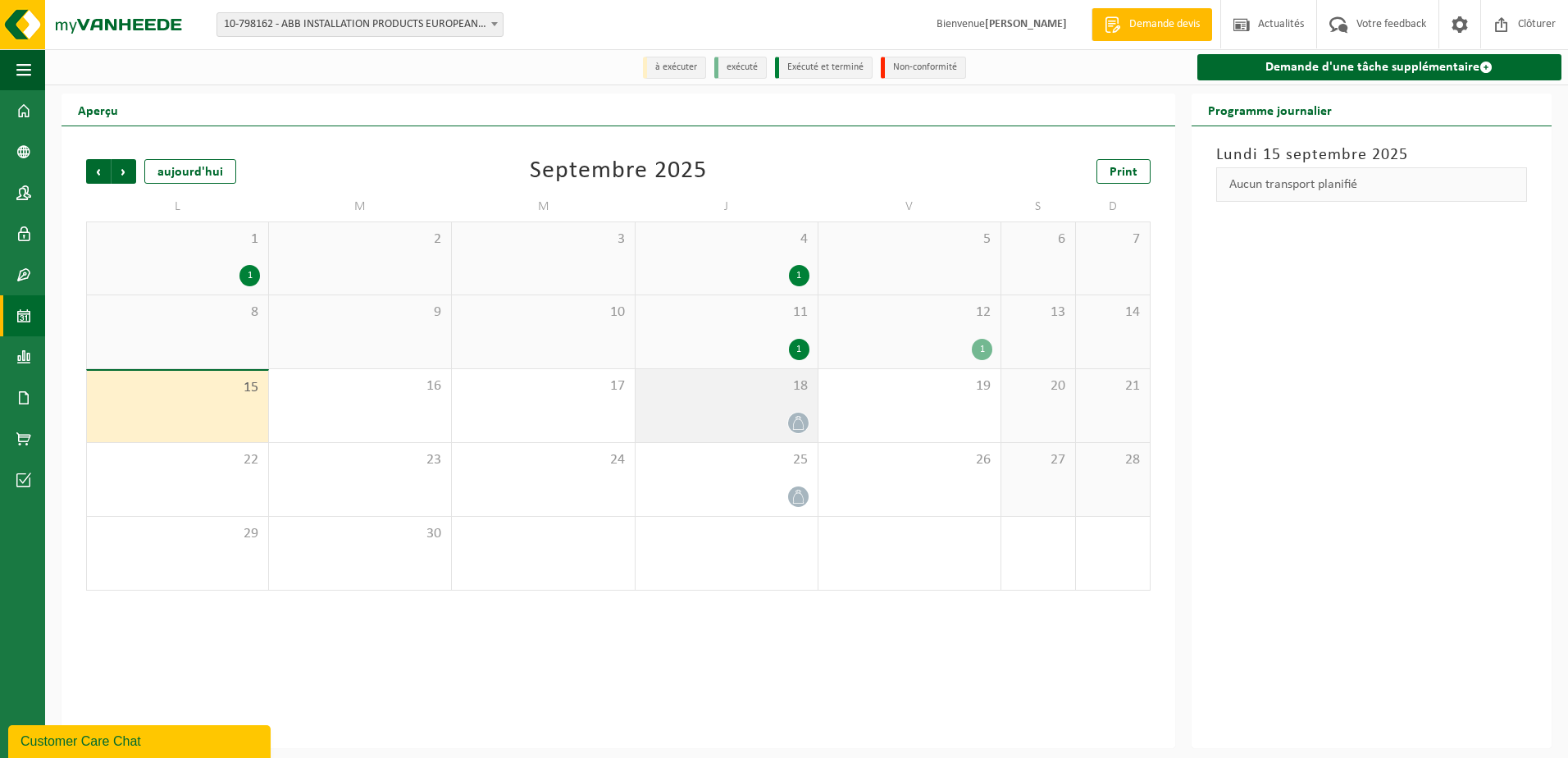
click at [799, 427] on icon at bounding box center [799, 423] width 14 height 14
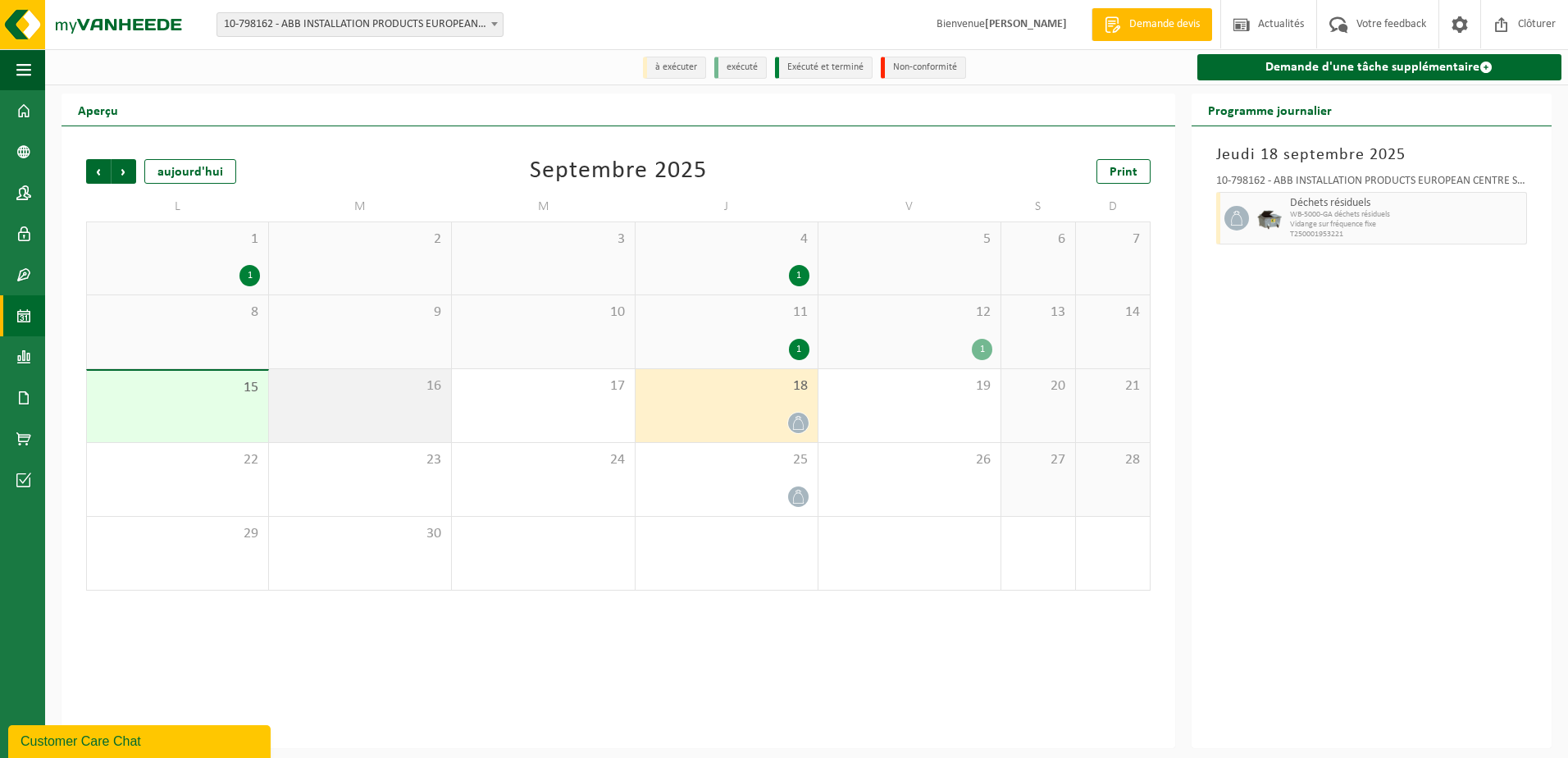
click at [367, 414] on div "16" at bounding box center [360, 406] width 182 height 73
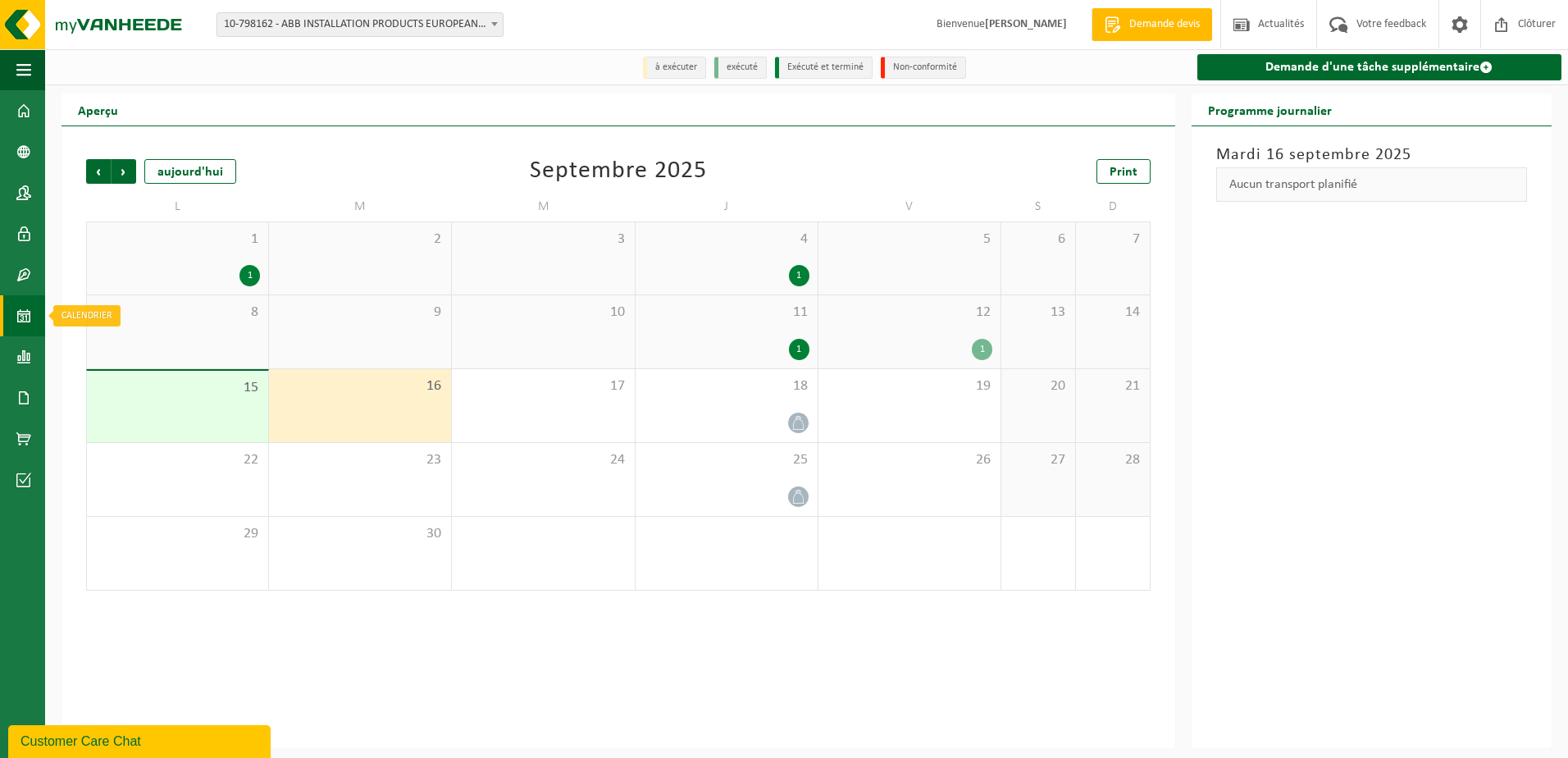
click at [25, 310] on span at bounding box center [24, 315] width 15 height 41
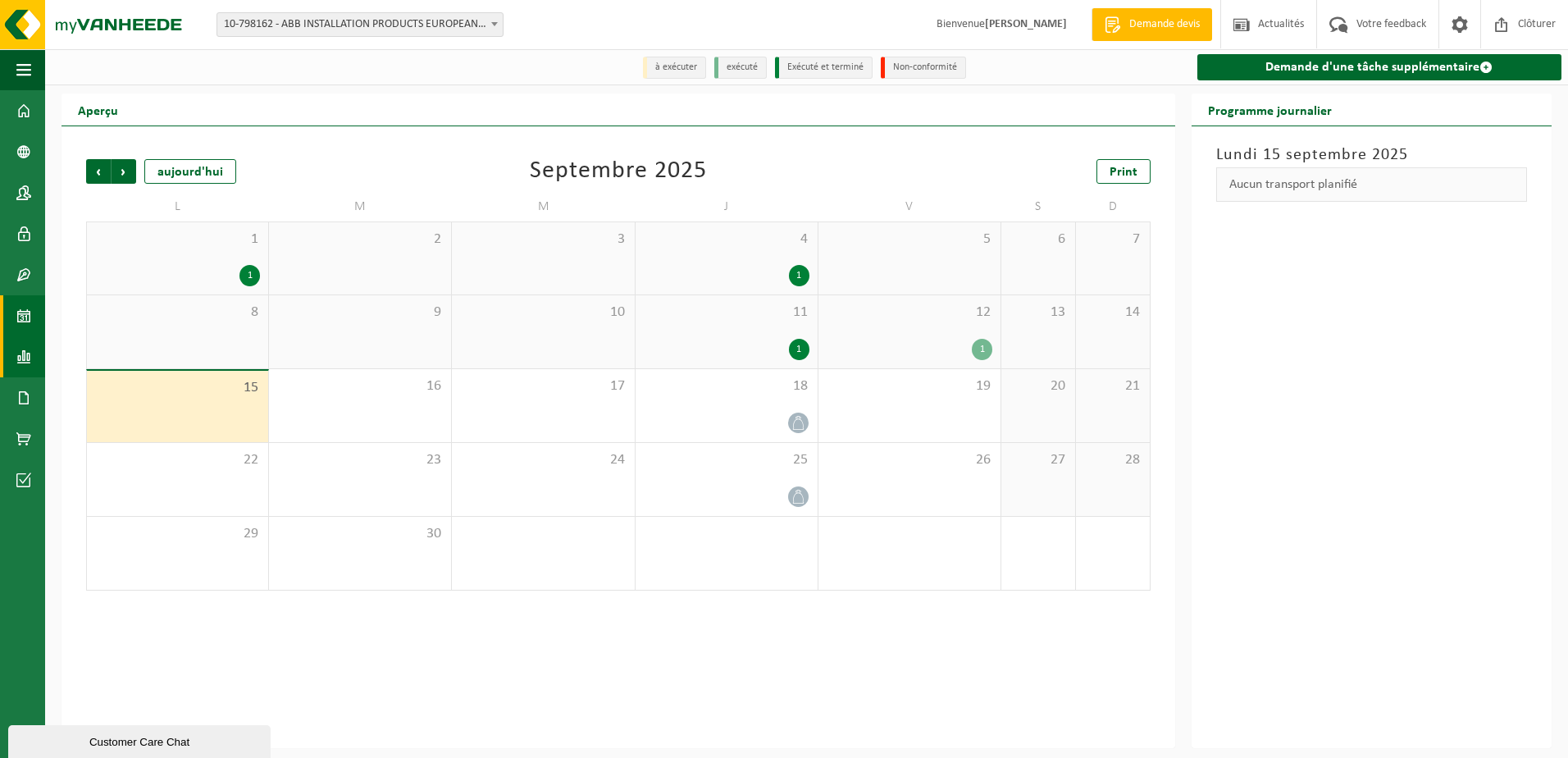
click at [27, 361] on span at bounding box center [24, 357] width 15 height 41
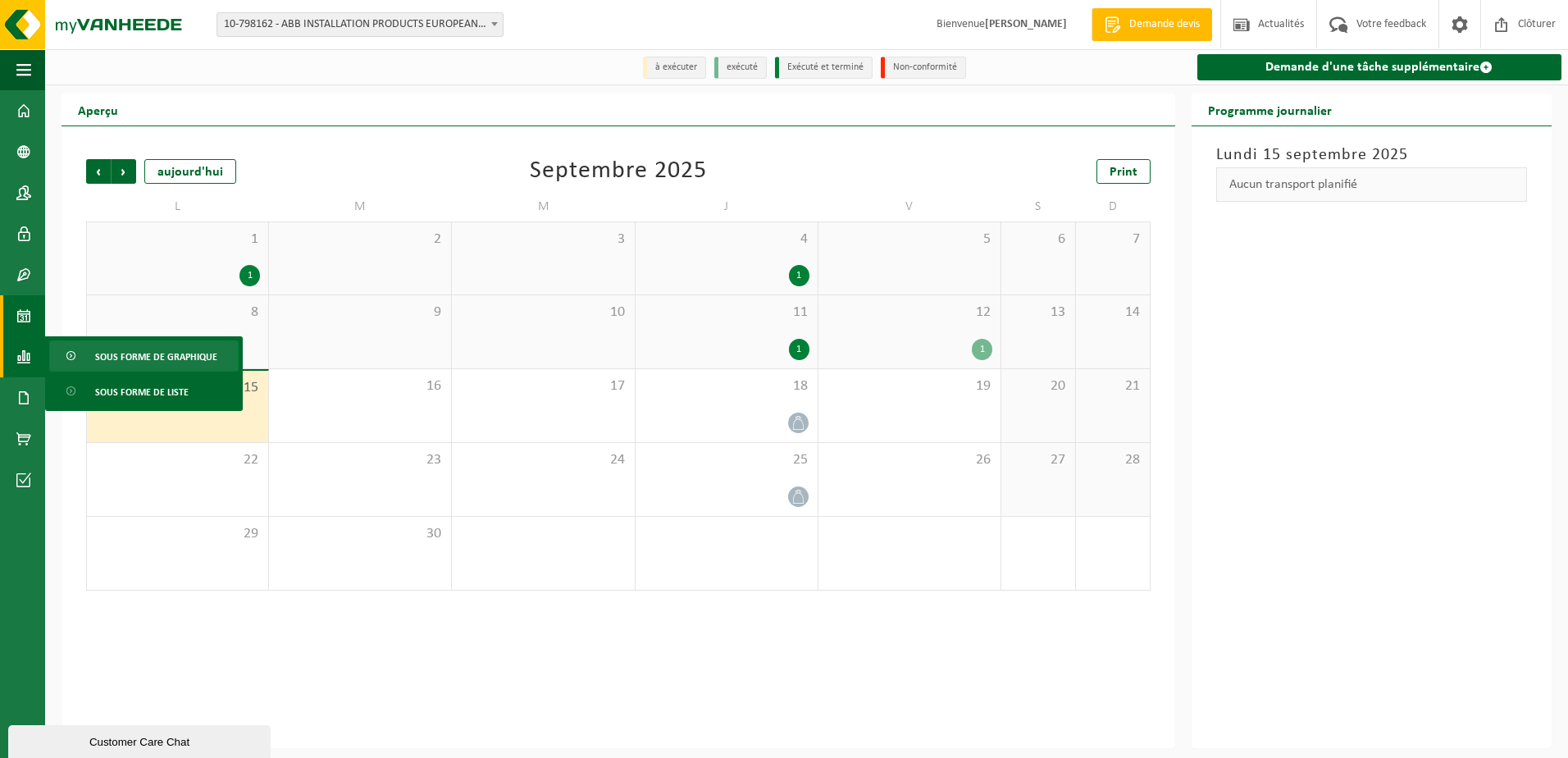
click at [97, 357] on span "Sous forme de graphique" at bounding box center [156, 356] width 122 height 31
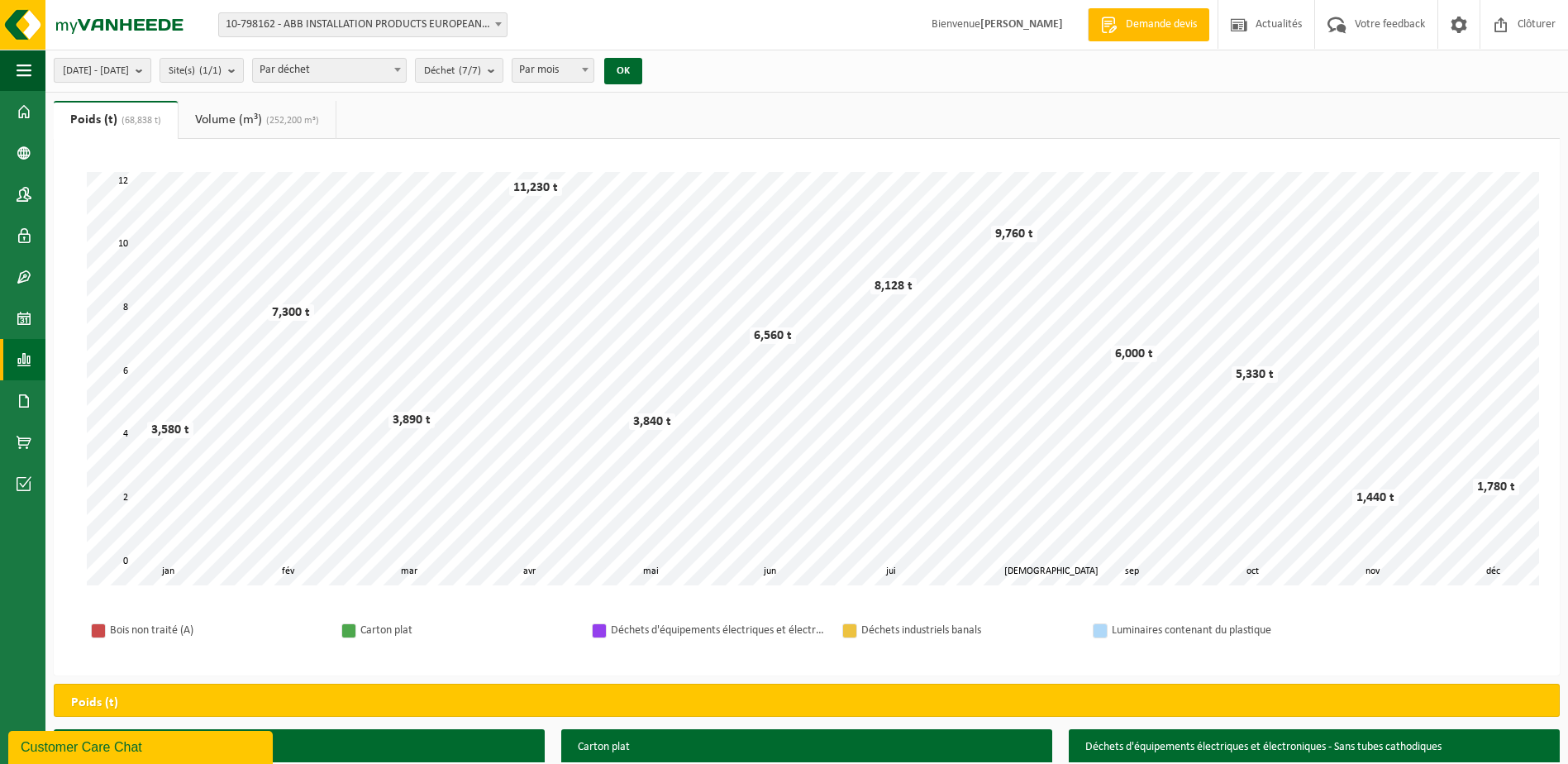
click at [150, 76] on b "submit" at bounding box center [142, 70] width 15 height 23
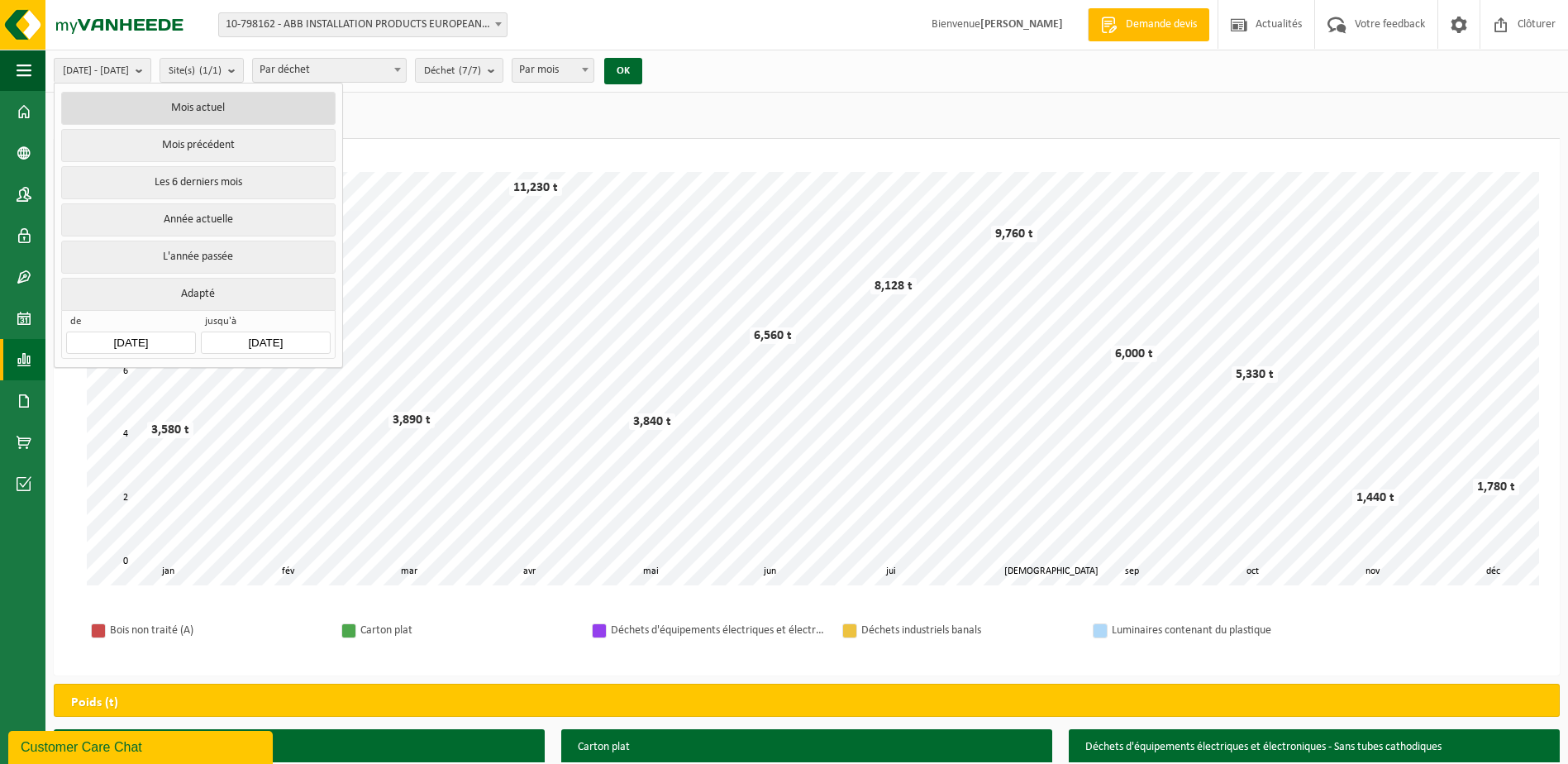
click at [195, 109] on button "Mois actuel" at bounding box center [198, 108] width 273 height 33
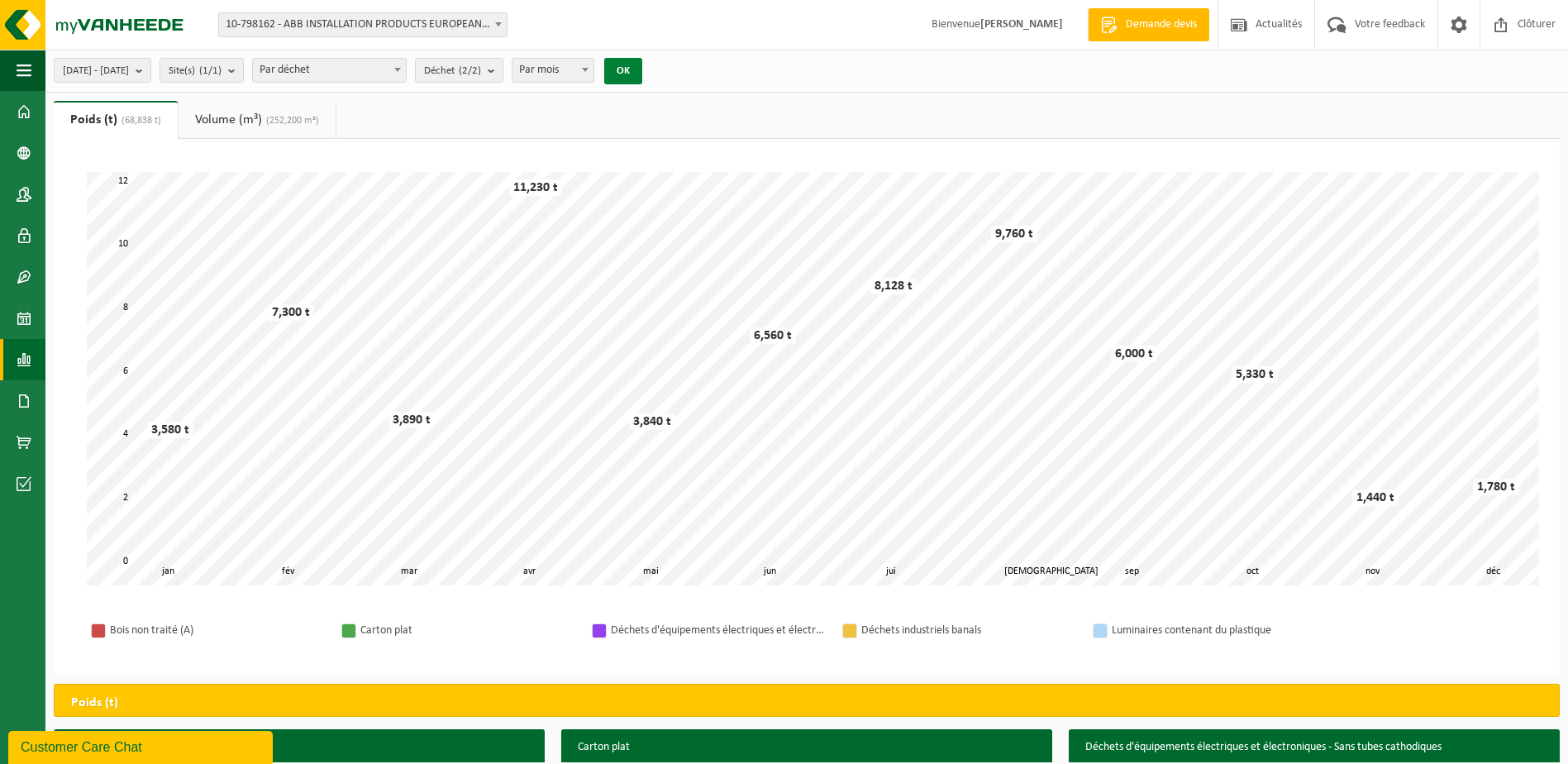
click at [642, 69] on button "OK" at bounding box center [623, 71] width 38 height 27
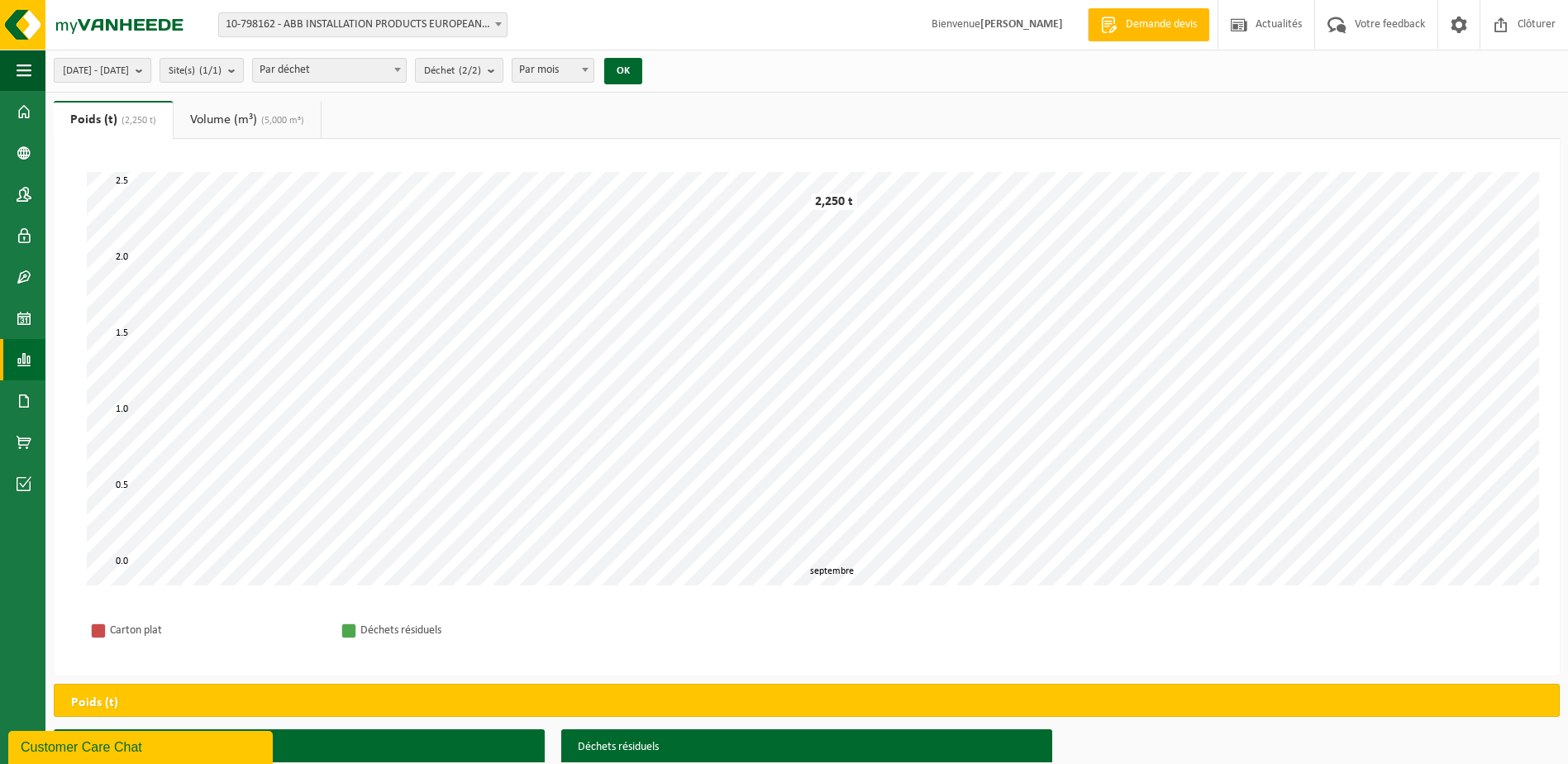
click at [150, 70] on b "submit" at bounding box center [142, 70] width 15 height 23
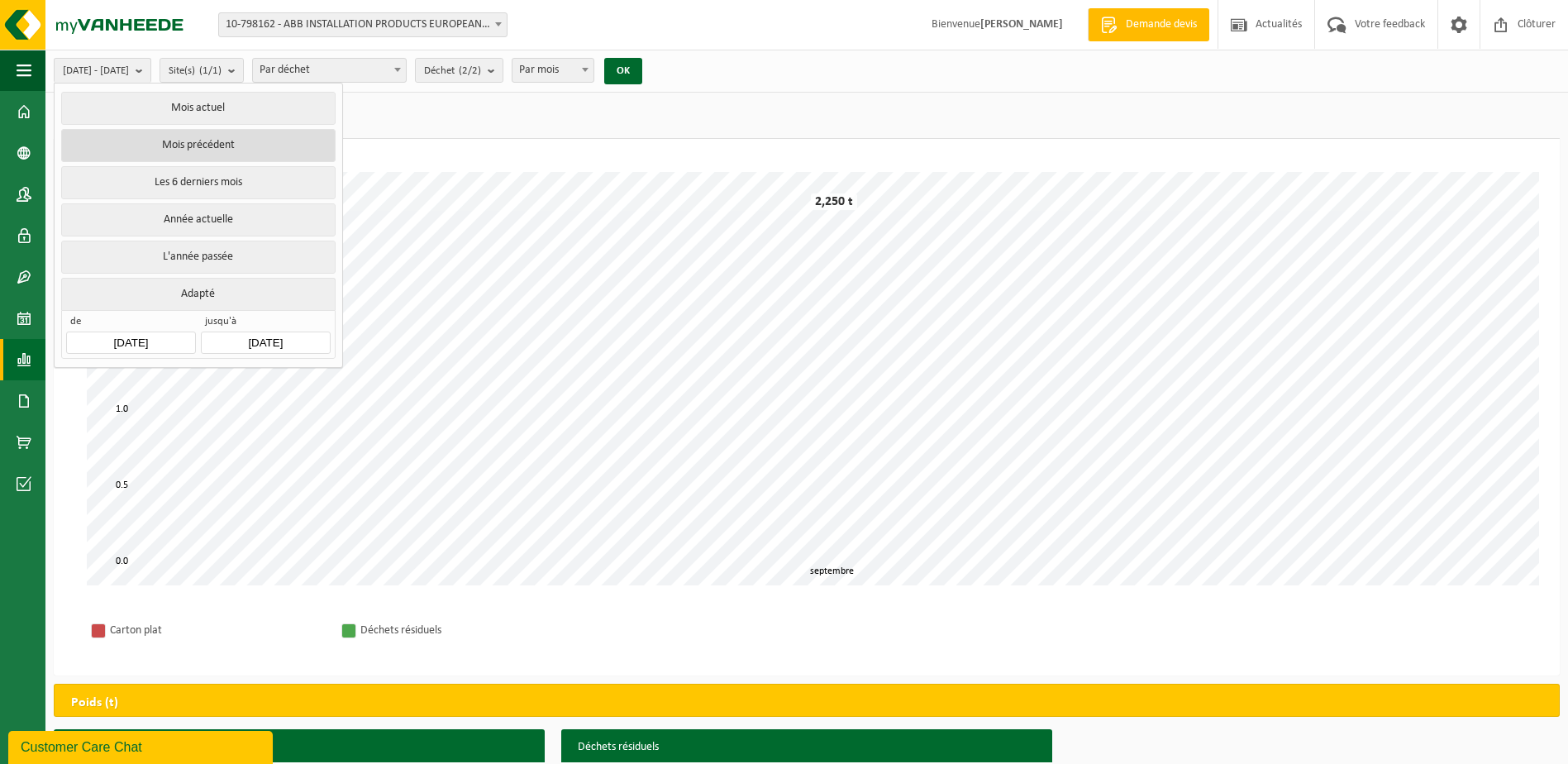
click at [183, 139] on button "Mois précédent" at bounding box center [198, 145] width 273 height 33
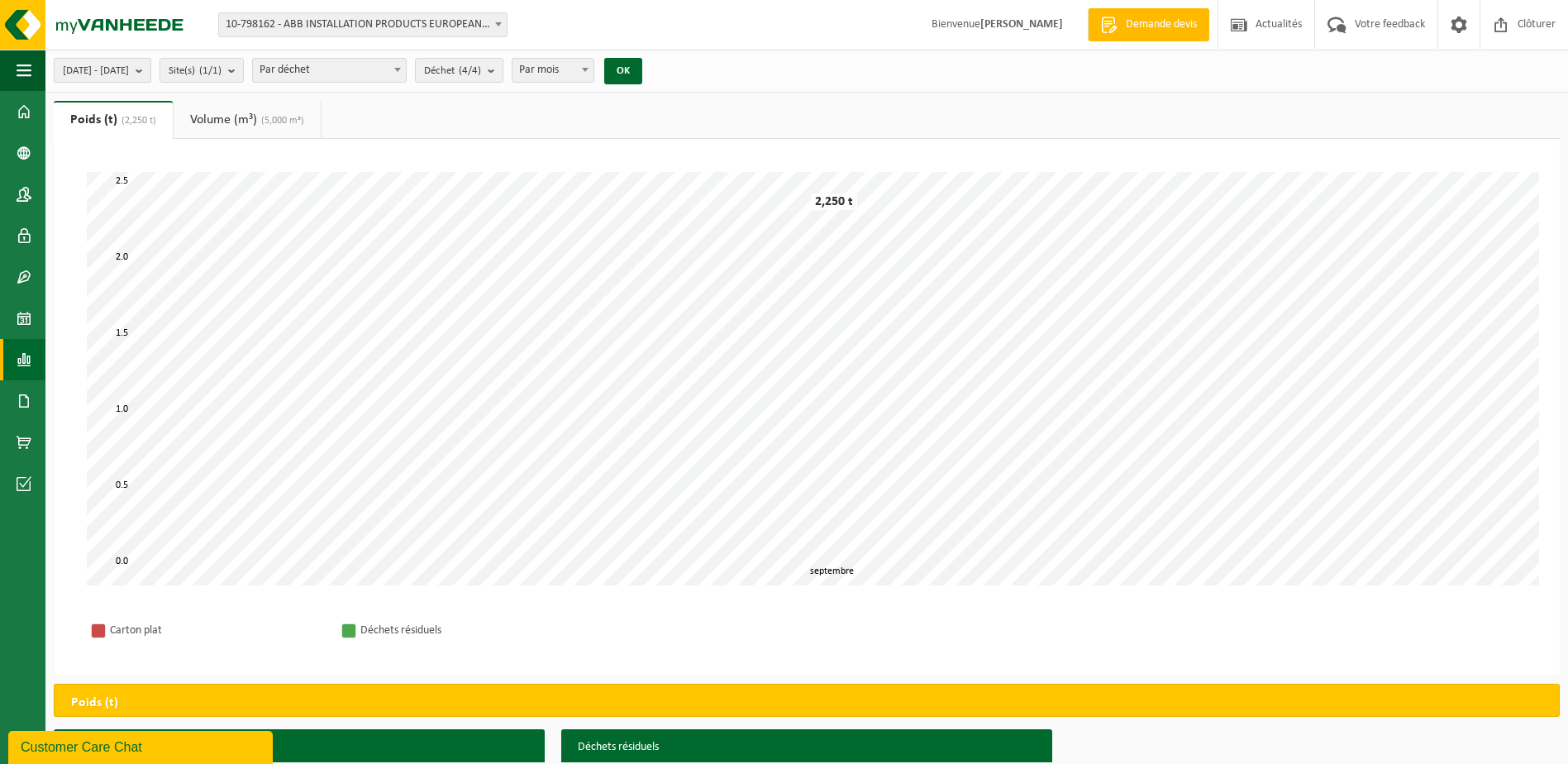
click at [150, 69] on b "submit" at bounding box center [142, 70] width 15 height 23
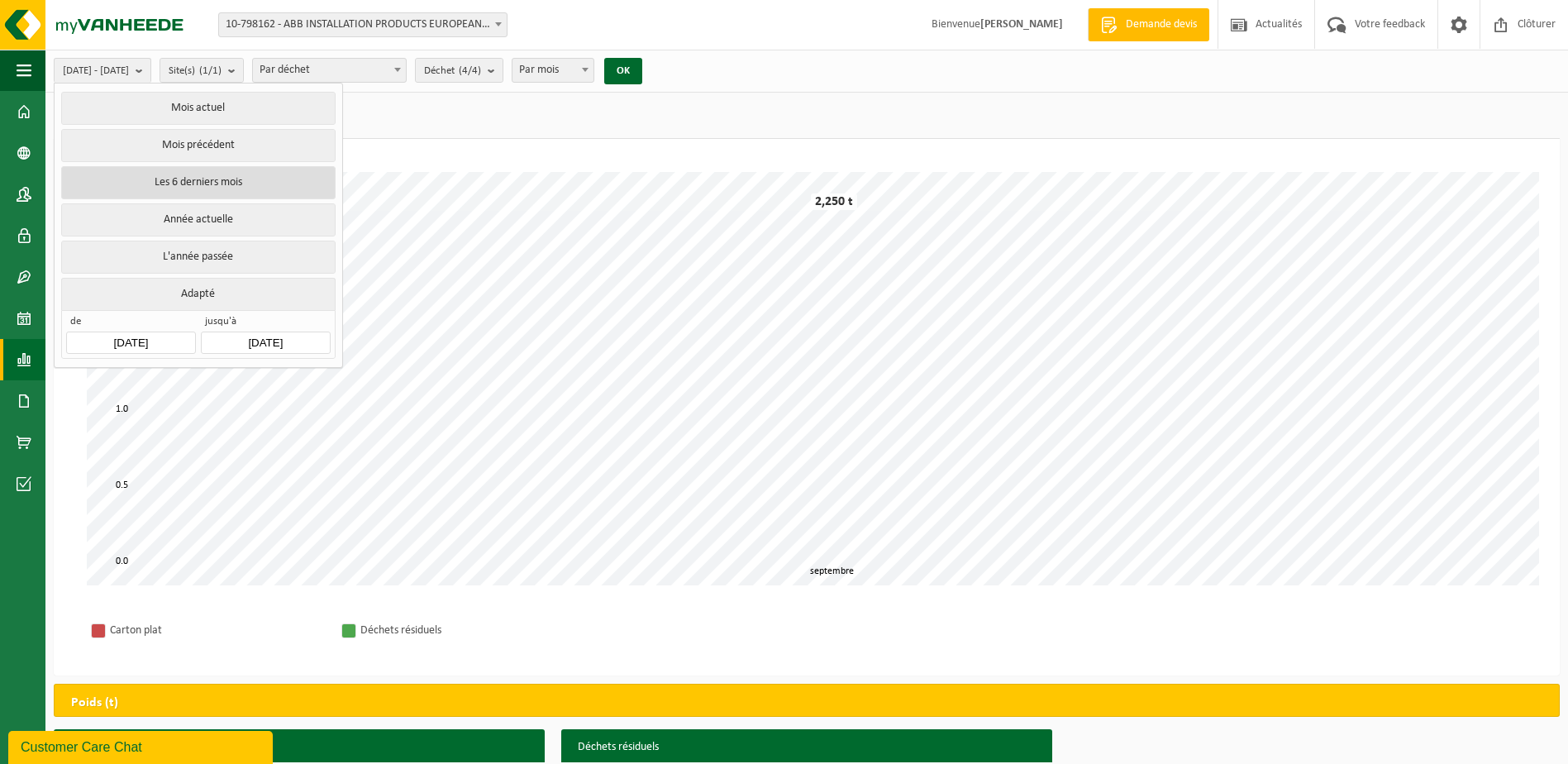
click at [175, 177] on button "Les 6 derniers mois" at bounding box center [198, 183] width 273 height 33
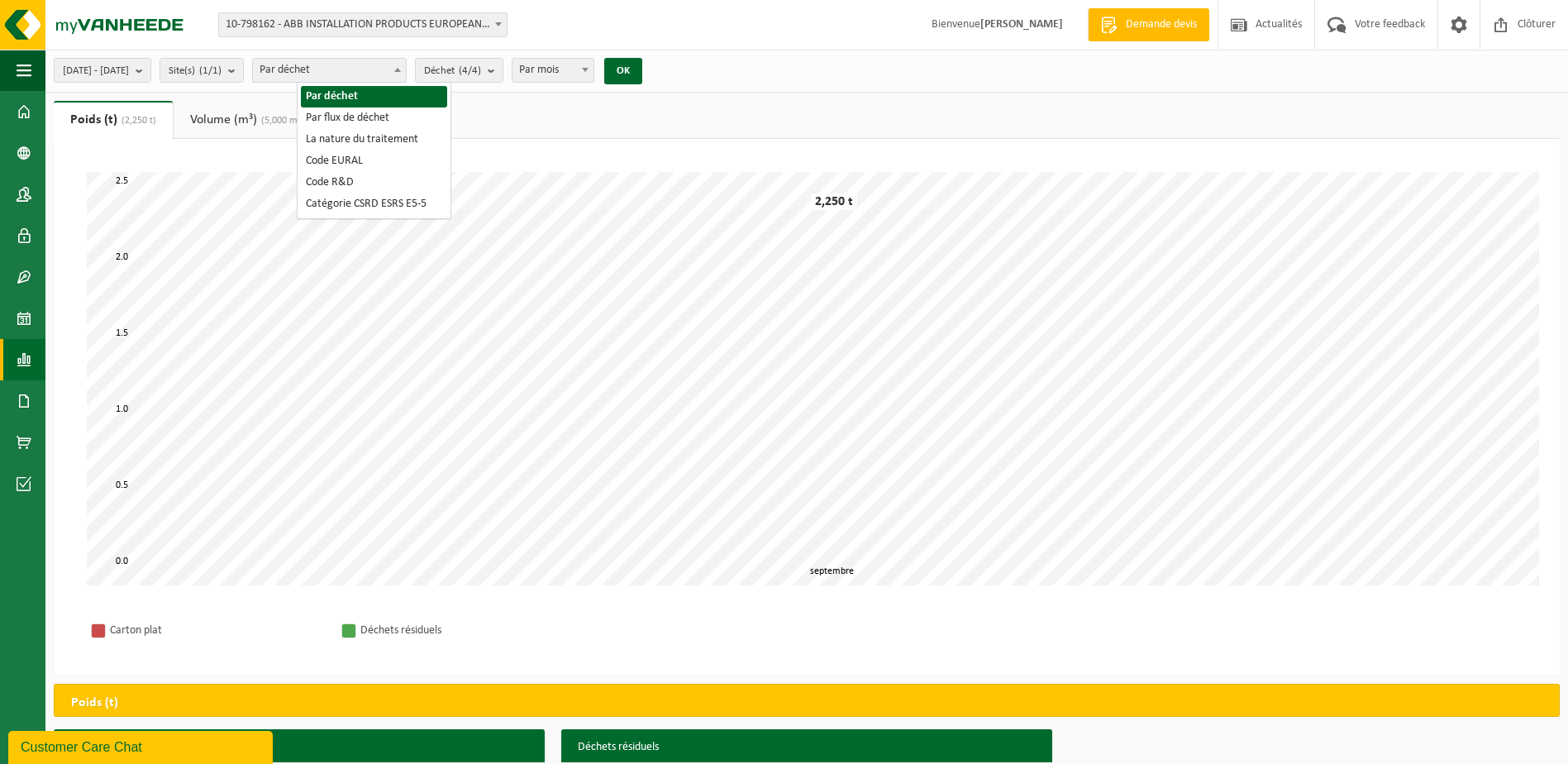
click at [406, 67] on span at bounding box center [397, 69] width 17 height 21
click at [401, 69] on b at bounding box center [397, 69] width 6 height 4
click at [642, 66] on button "OK" at bounding box center [623, 71] width 38 height 27
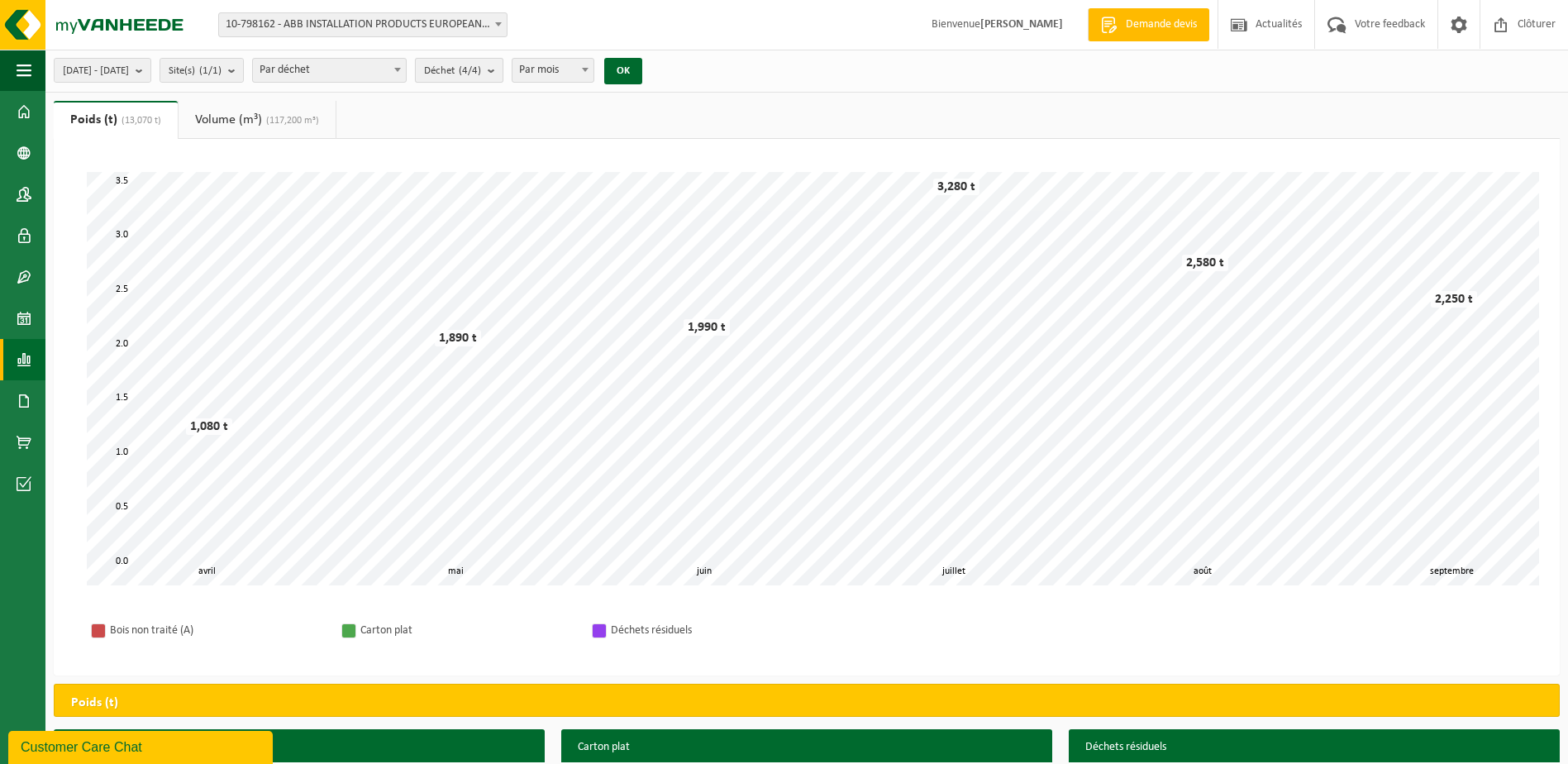
click at [502, 71] on b "submit" at bounding box center [495, 70] width 15 height 23
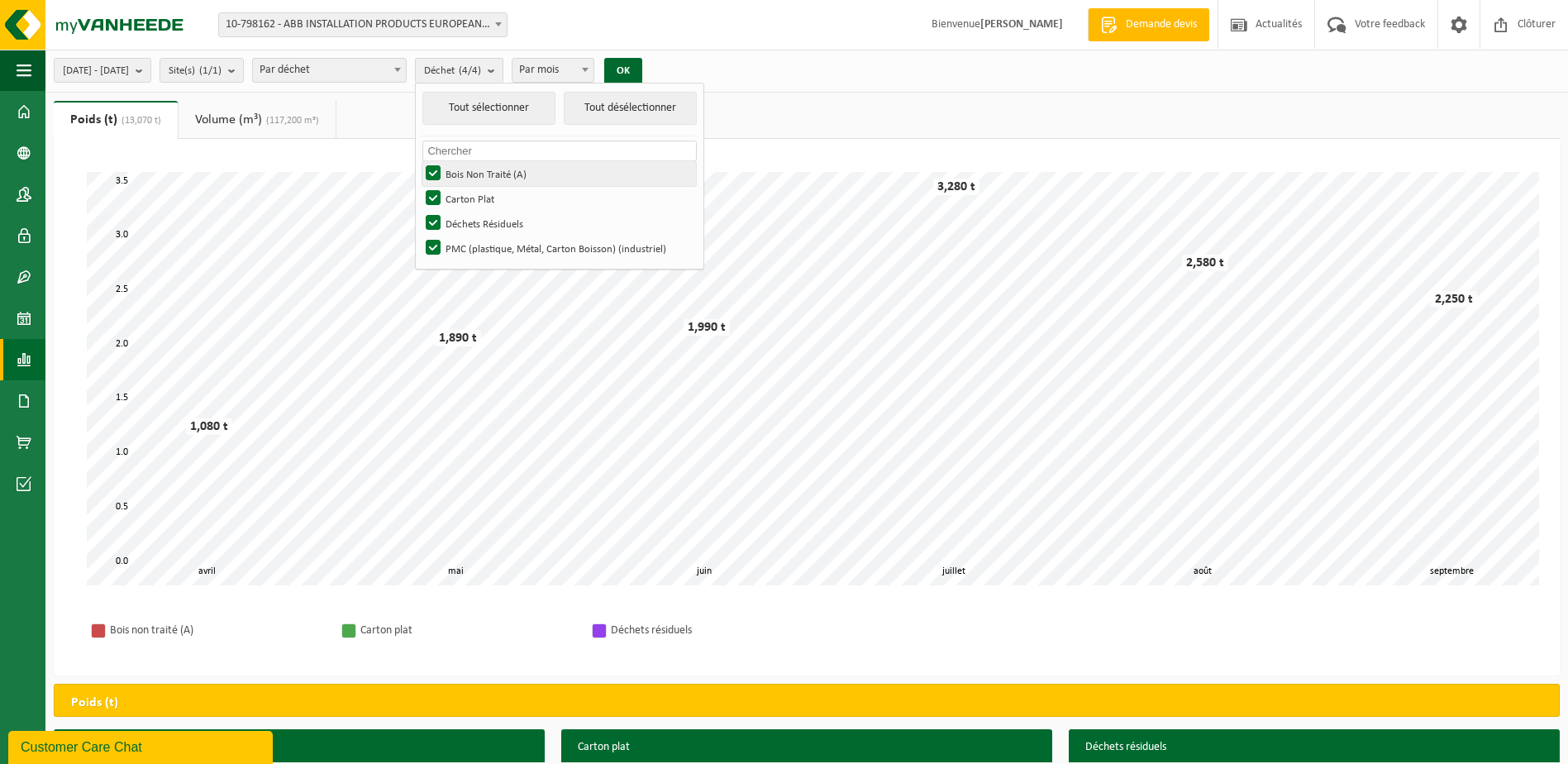
click at [496, 173] on label "Bois Non Traité (A)" at bounding box center [558, 174] width 273 height 25
click at [420, 161] on input "Bois Non Traité (A)" at bounding box center [419, 160] width 1 height 1
checkbox input "false"
click at [488, 188] on label "Carton Plat" at bounding box center [558, 199] width 273 height 25
click at [420, 186] on input "Carton Plat" at bounding box center [419, 185] width 1 height 1
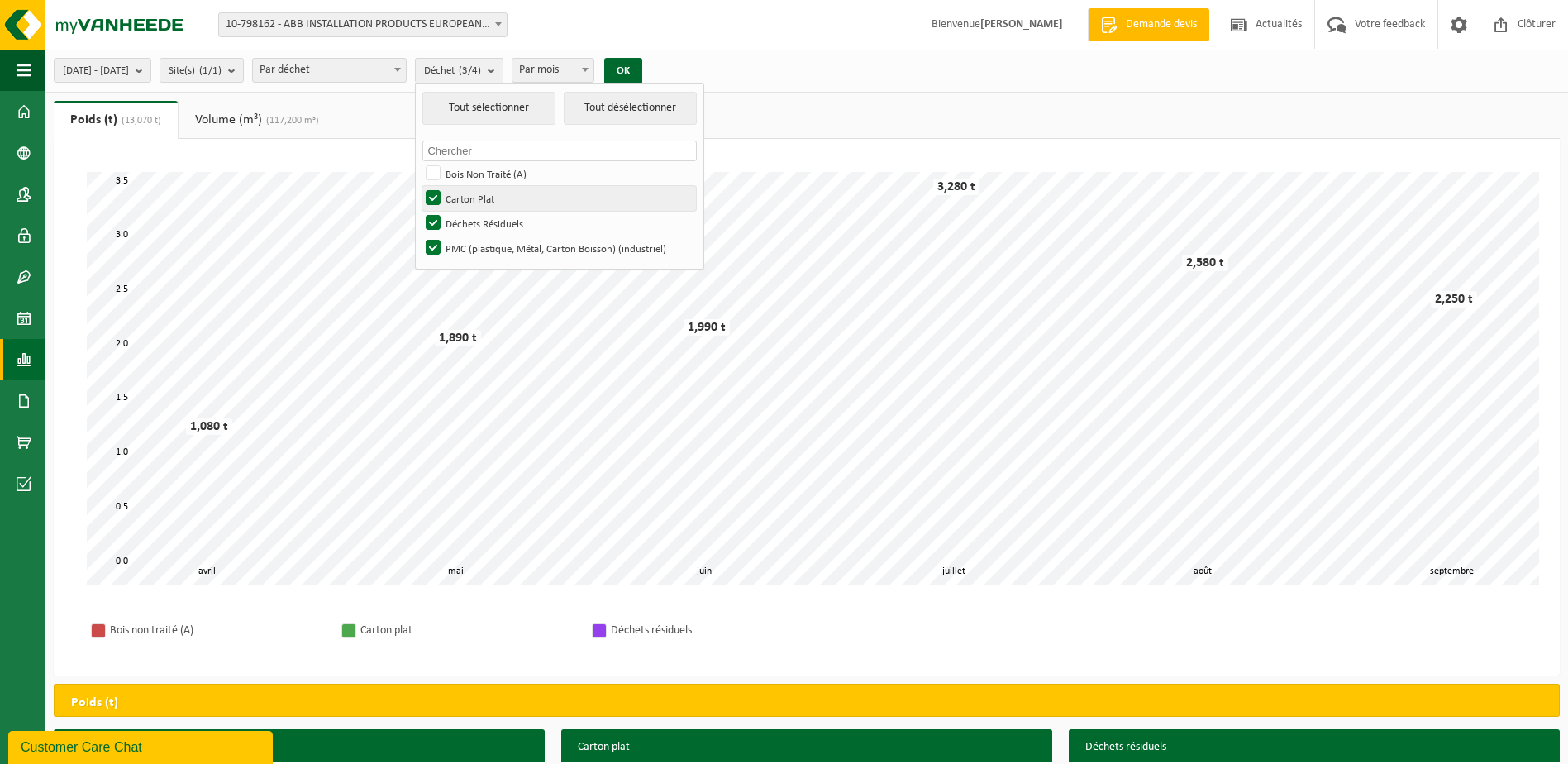
checkbox input "false"
click at [480, 239] on label "PMC (plastique, Métal, Carton Boisson) (industriel)" at bounding box center [558, 248] width 273 height 25
click at [420, 236] on input "PMC (plastique, Métal, Carton Boisson) (industriel)" at bounding box center [419, 235] width 1 height 1
checkbox input "false"
click at [642, 71] on button "OK" at bounding box center [623, 71] width 38 height 27
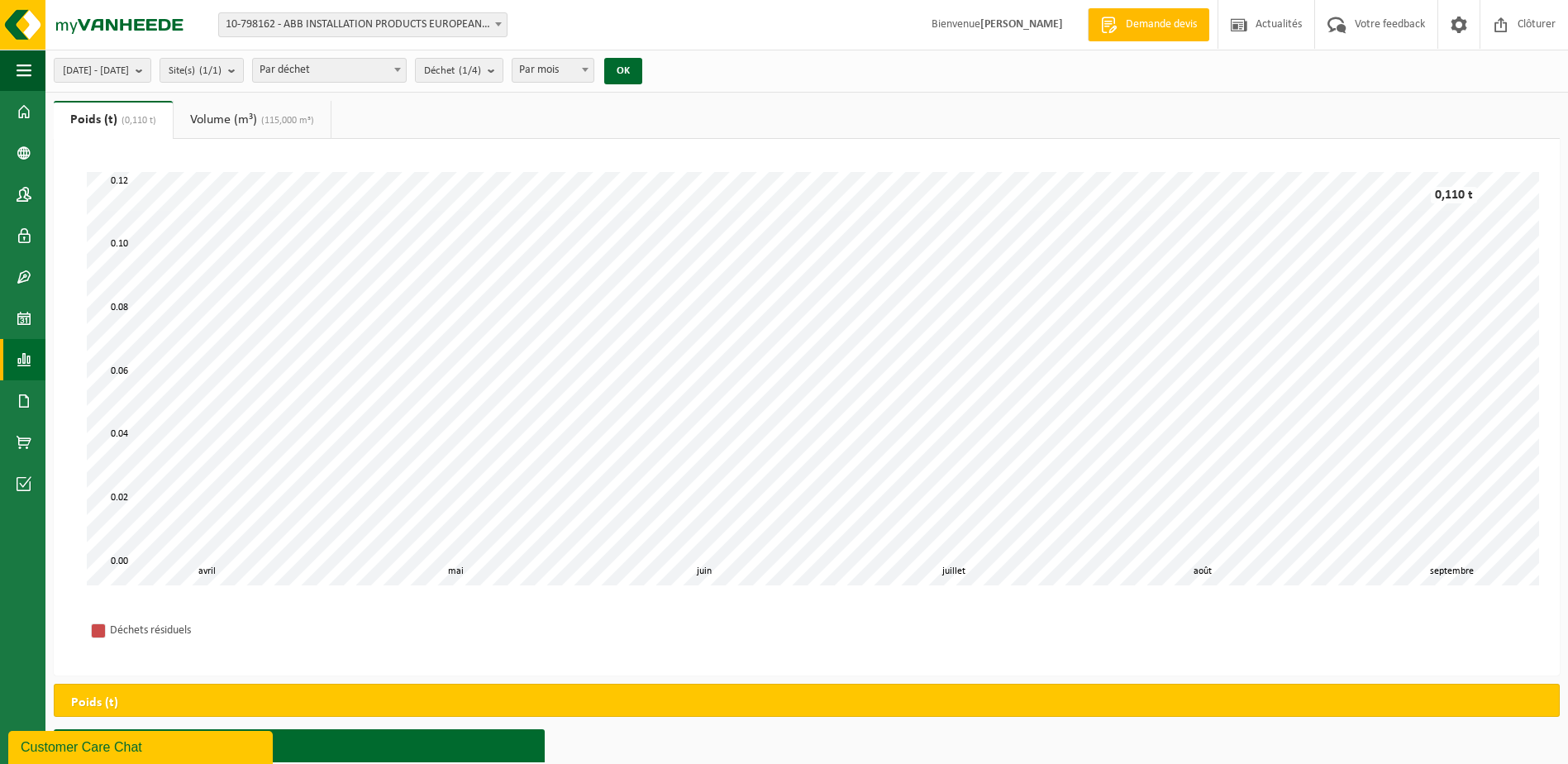
click at [118, 117] on link "Poids (t) (0,110 t)" at bounding box center [113, 119] width 119 height 38
click at [199, 121] on link "Volume (m³) (115,000 m³)" at bounding box center [252, 119] width 157 height 38
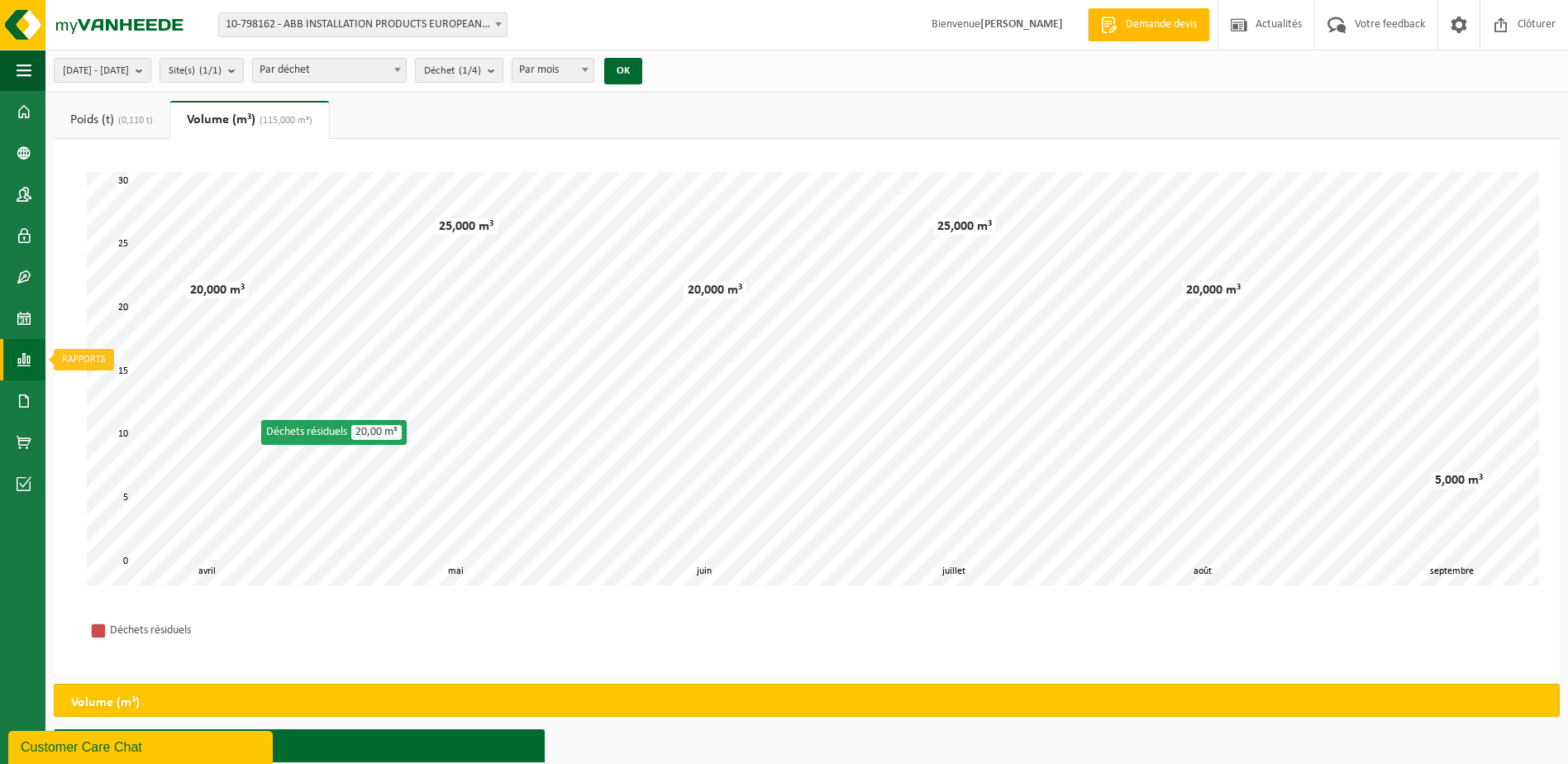
click at [19, 357] on span at bounding box center [24, 360] width 15 height 41
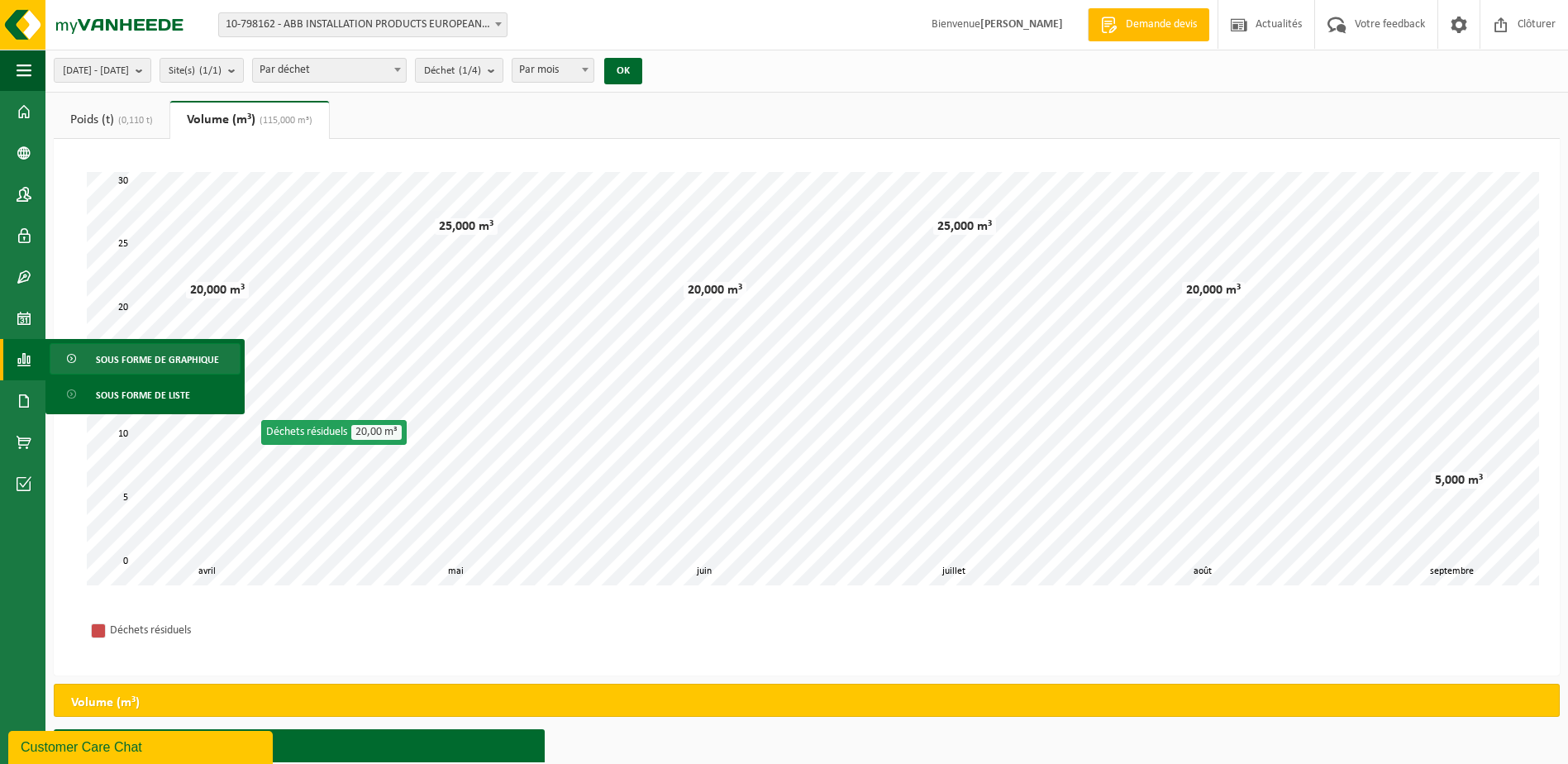
click at [104, 357] on span "Sous forme de graphique" at bounding box center [158, 359] width 123 height 31
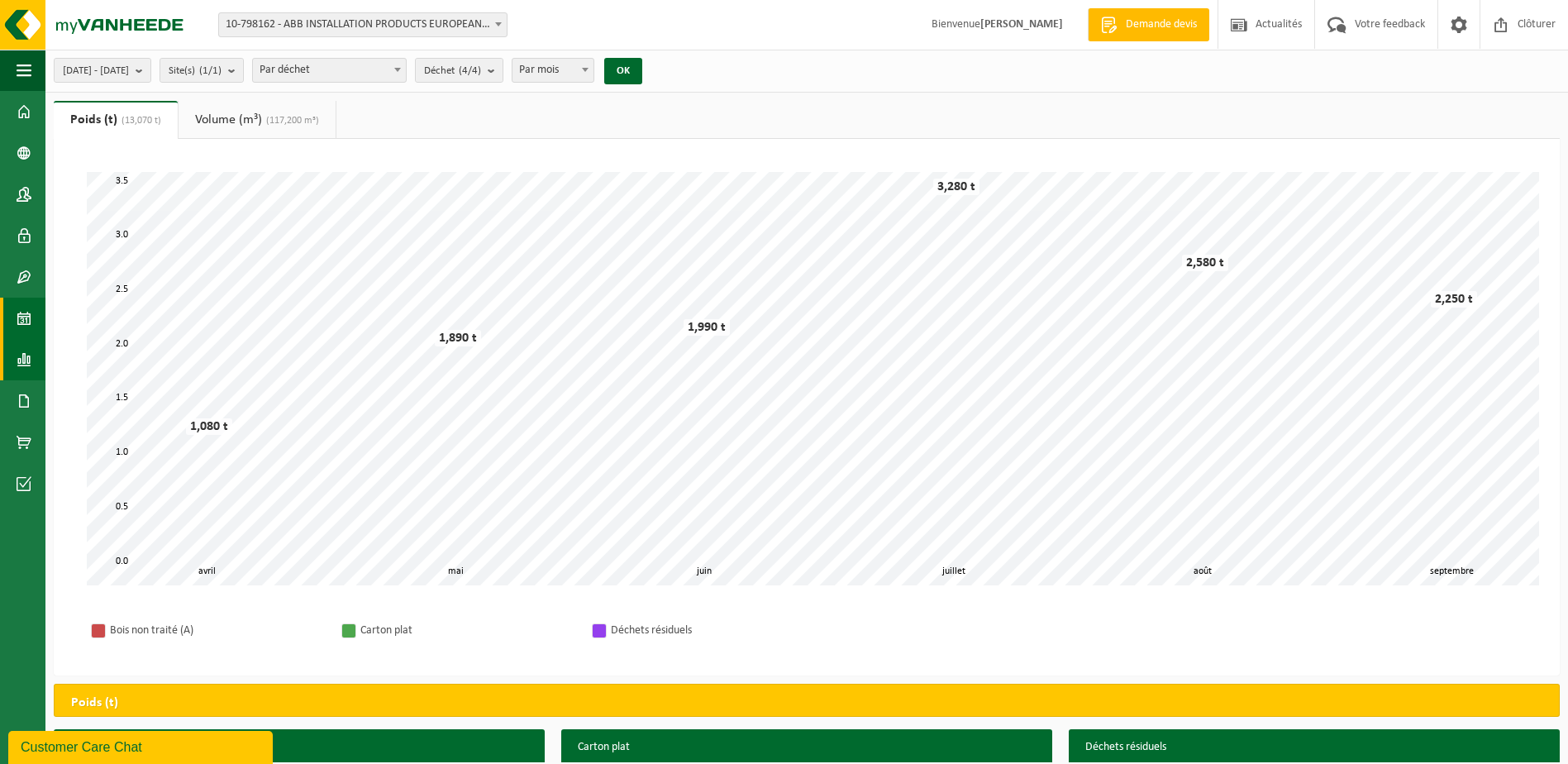
click at [23, 309] on span at bounding box center [24, 318] width 15 height 41
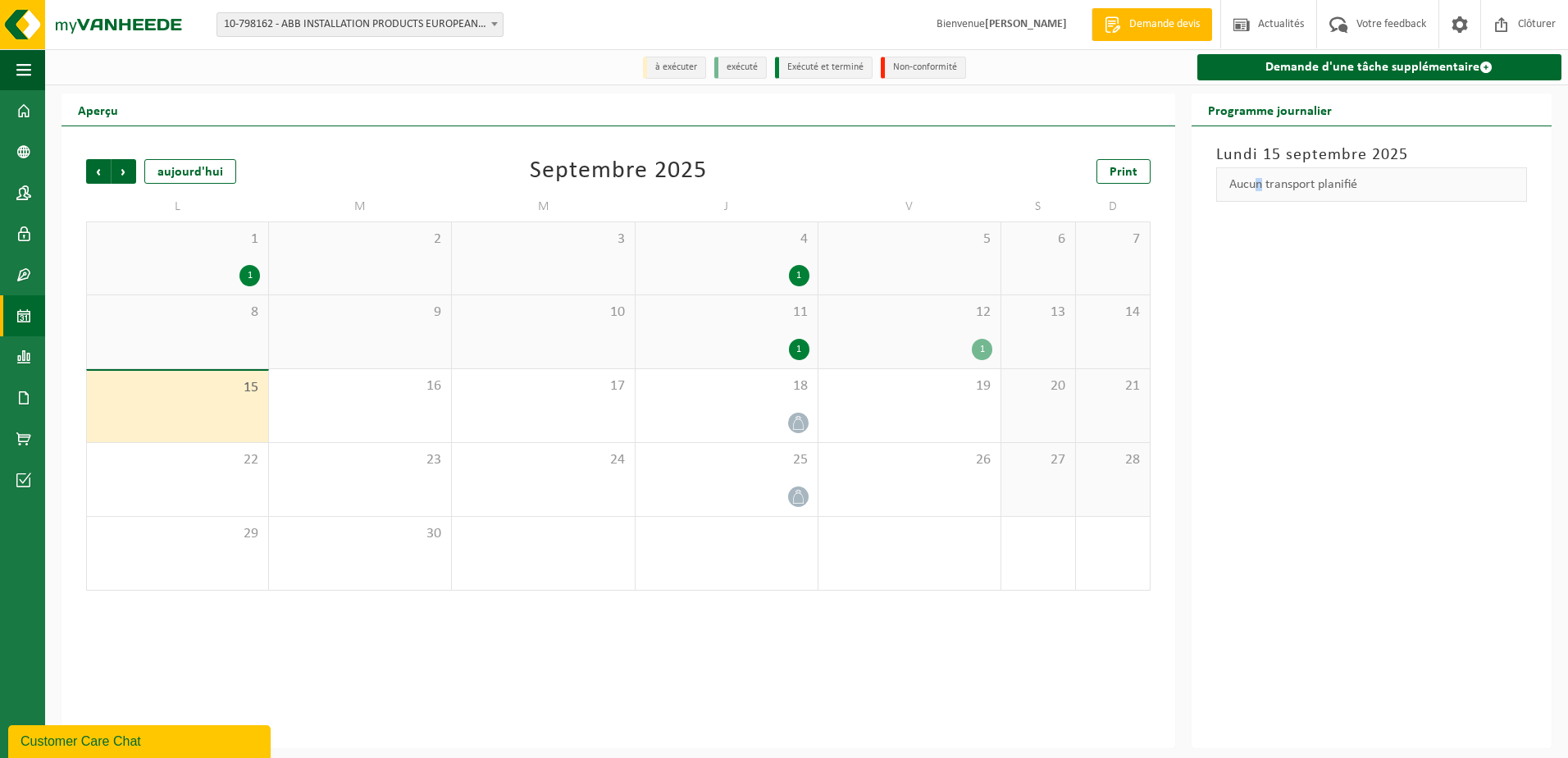
click at [1256, 375] on div "Lundi 15 septembre 2025 Aucun transport planifié" at bounding box center [1372, 437] width 360 height 622
drag, startPoint x: 1256, startPoint y: 375, endPoint x: 1216, endPoint y: 427, distance: 65.6
click at [1216, 427] on div "Lundi 15 septembre 2025 Aucun transport planifié" at bounding box center [1372, 437] width 360 height 622
click at [23, 110] on span at bounding box center [24, 110] width 15 height 41
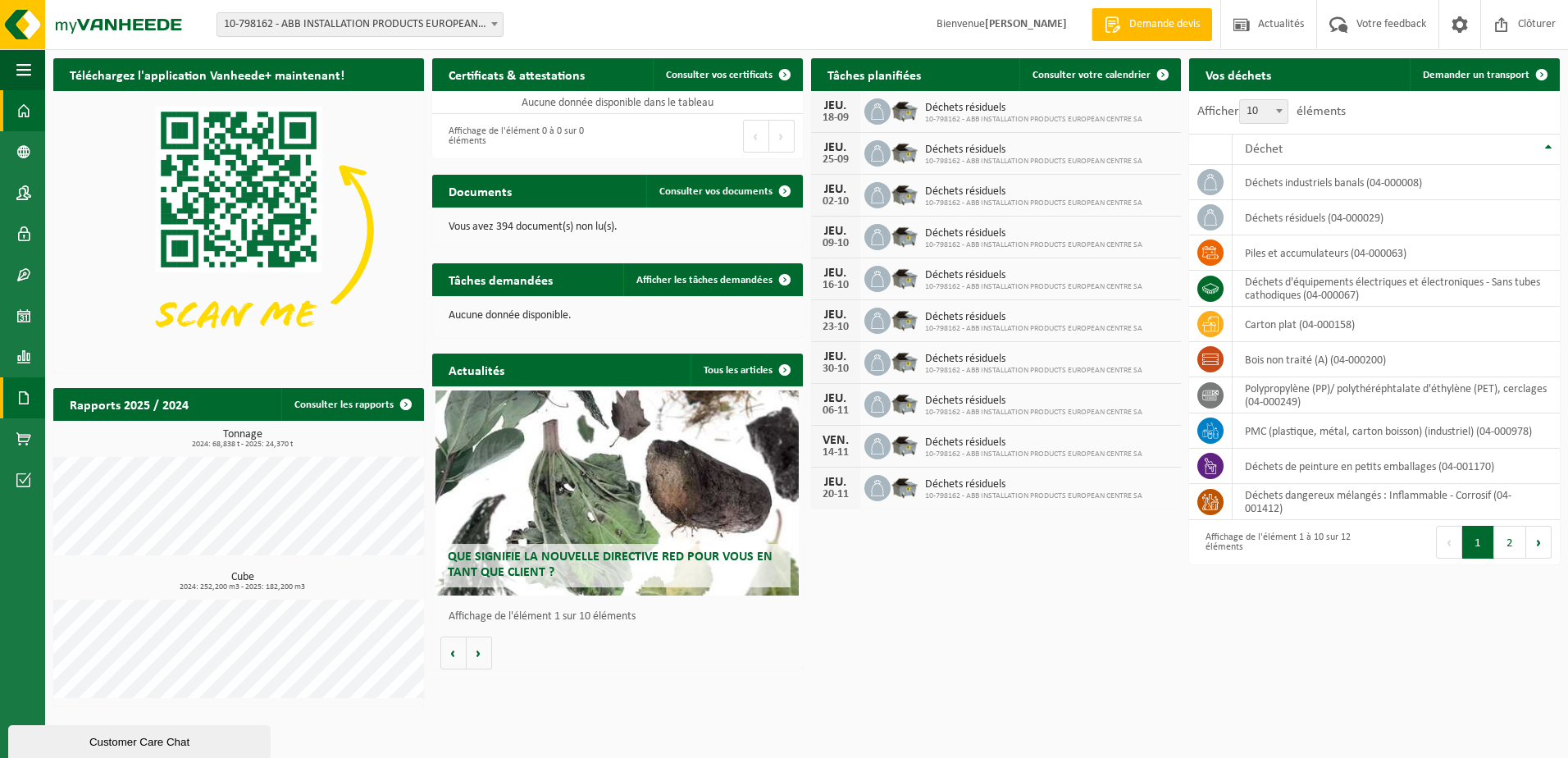
click at [30, 392] on span at bounding box center [24, 398] width 15 height 41
click at [117, 432] on span "Documents" at bounding box center [122, 433] width 54 height 31
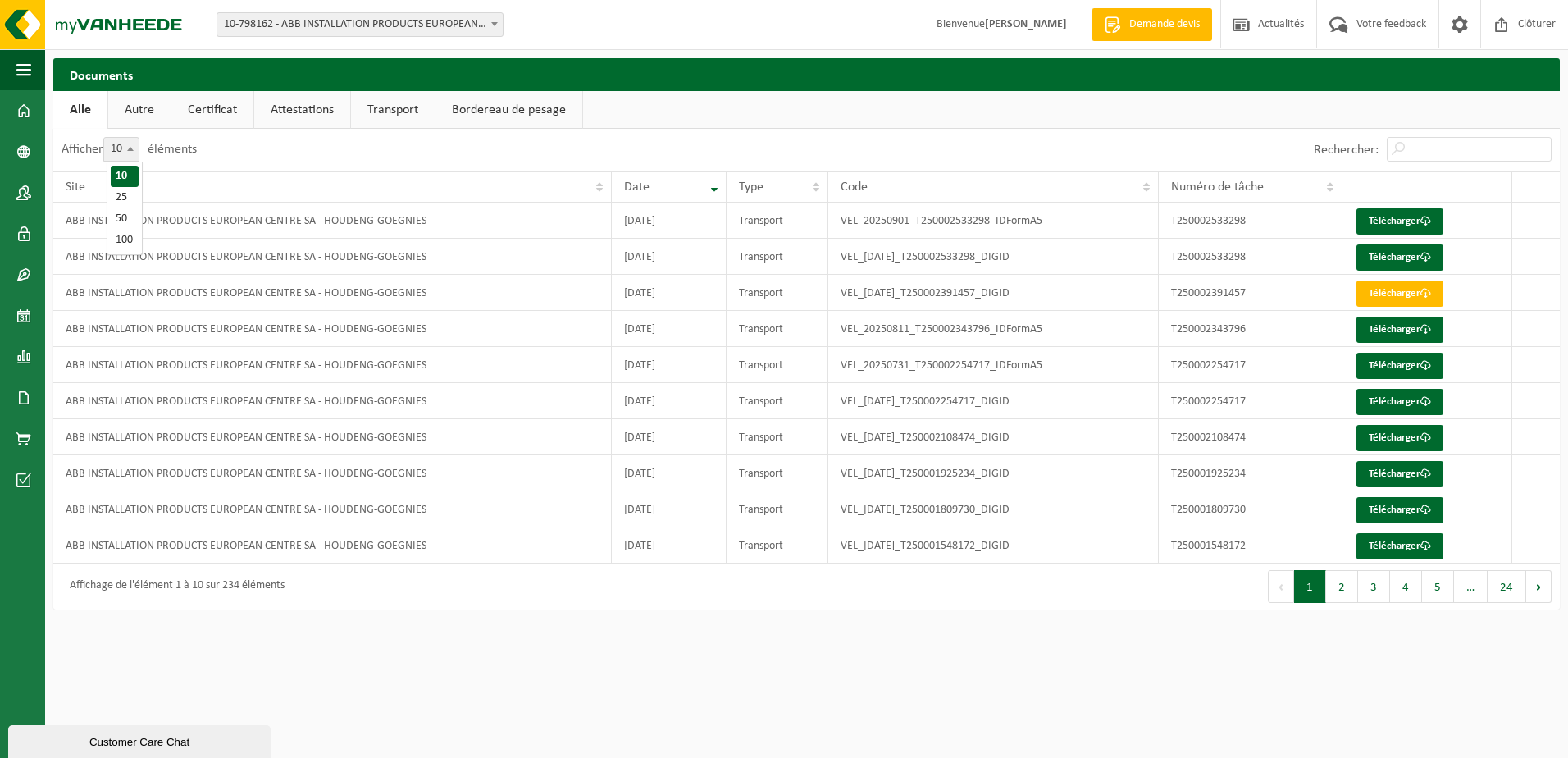
click at [133, 151] on b at bounding box center [130, 148] width 6 height 4
click at [136, 138] on select "10 25 50 100" at bounding box center [133, 137] width 49 height 1
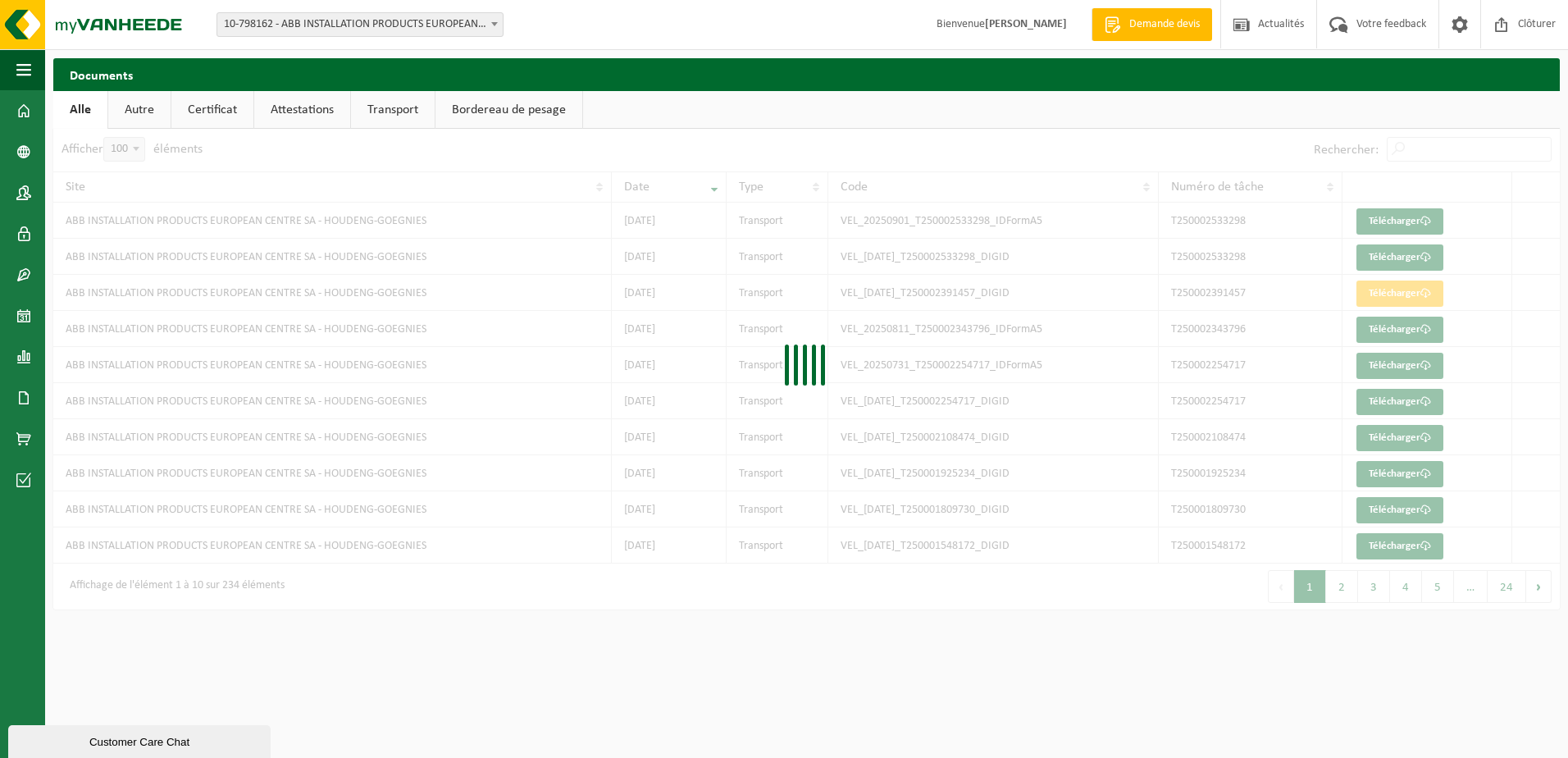
select select "100"
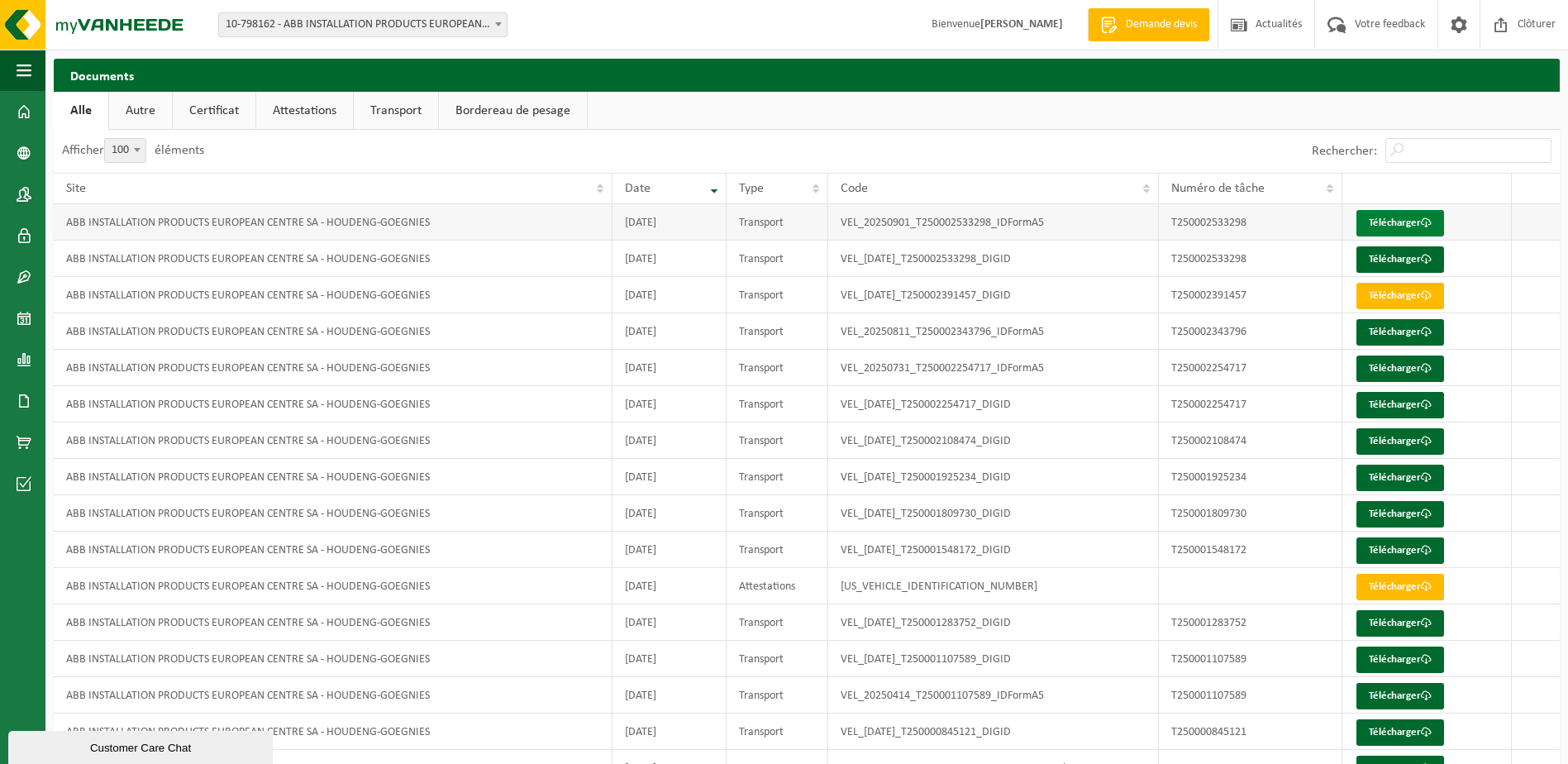
click at [1384, 223] on link "Télécharger" at bounding box center [1400, 224] width 87 height 27
click at [1390, 328] on link "Télécharger" at bounding box center [1400, 332] width 87 height 27
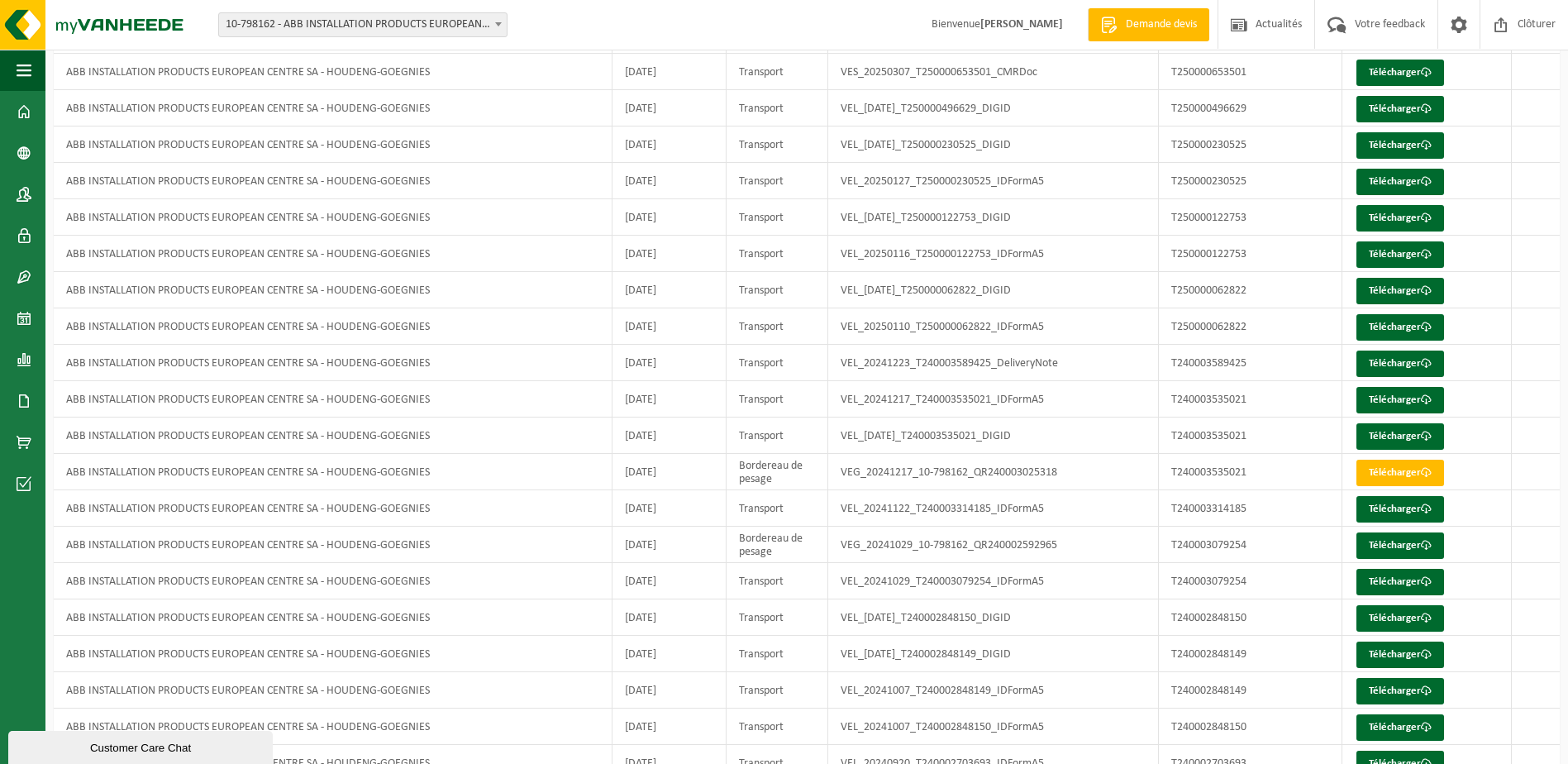
scroll to position [744, 0]
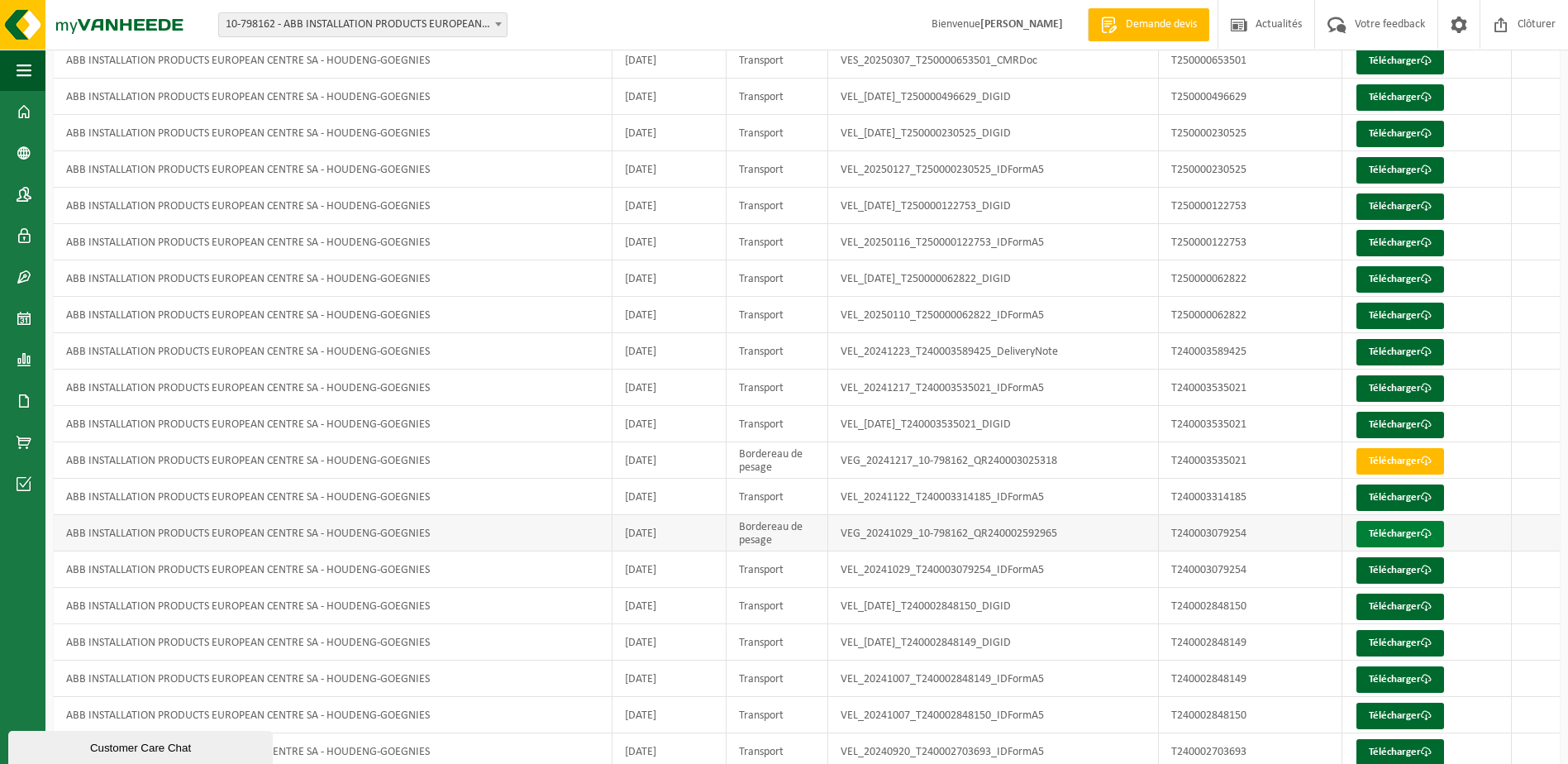
click at [1384, 532] on link "Télécharger" at bounding box center [1400, 534] width 87 height 27
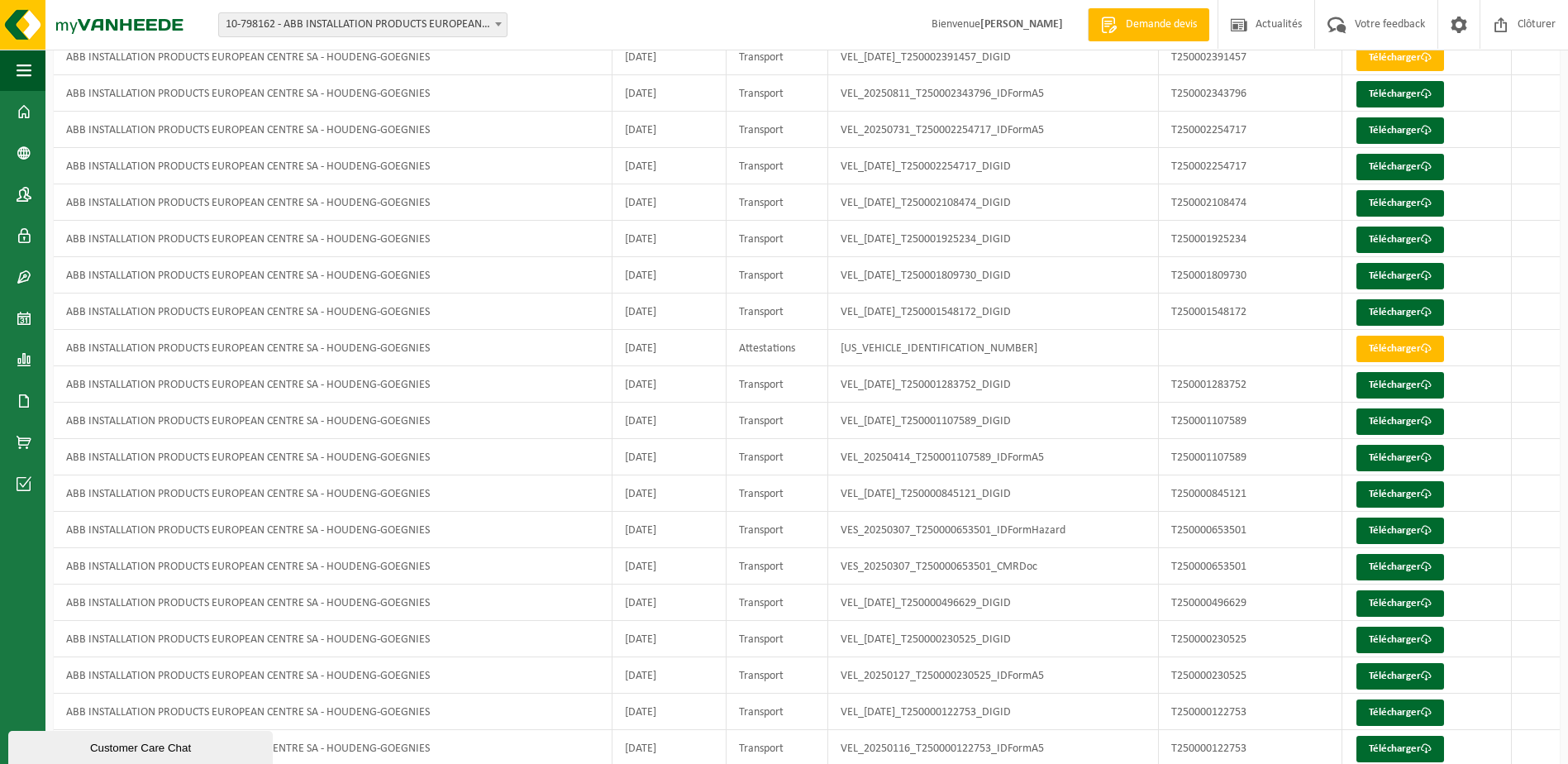
scroll to position [248, 0]
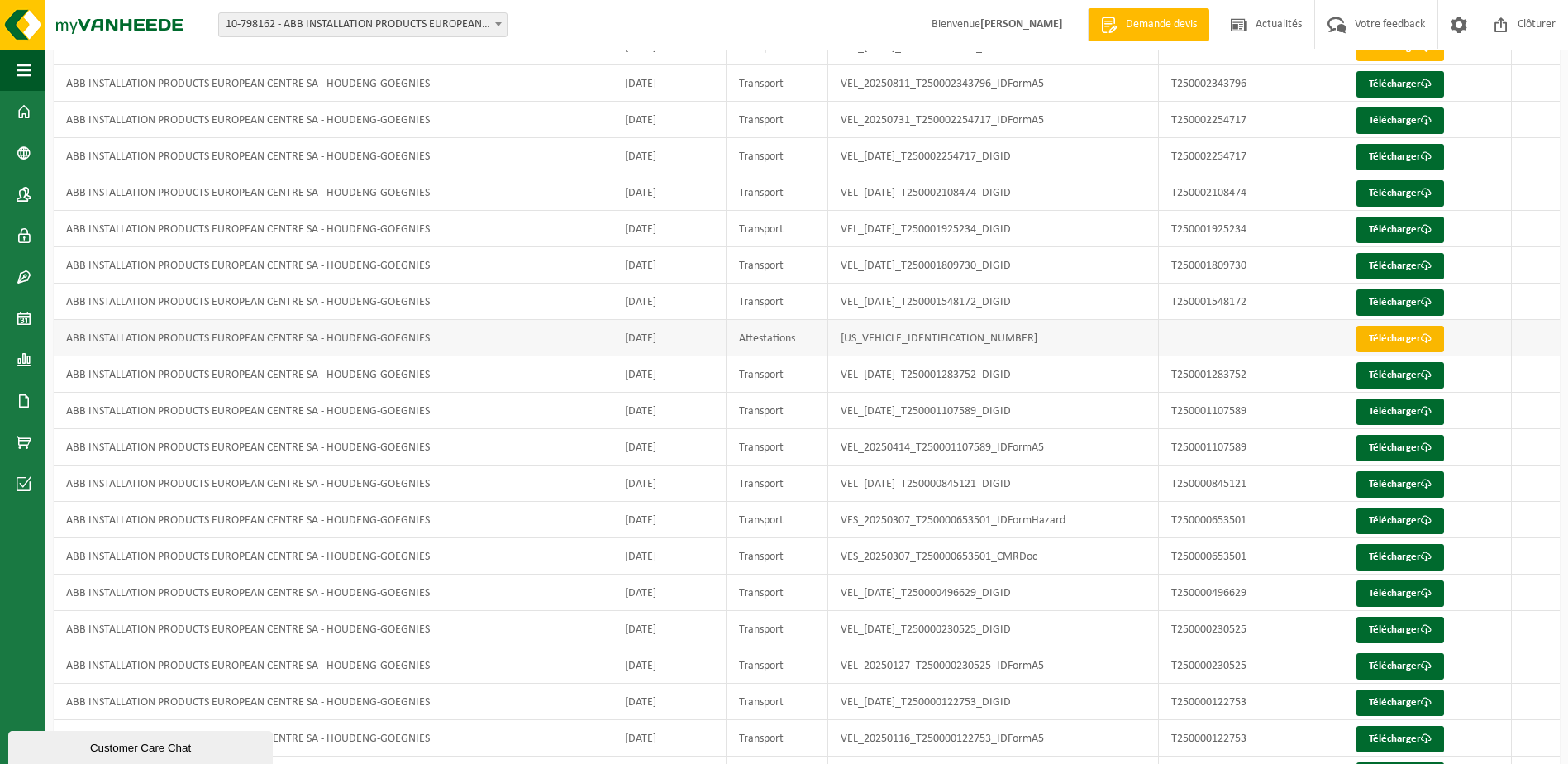
click at [1374, 331] on link "Télécharger" at bounding box center [1400, 339] width 87 height 27
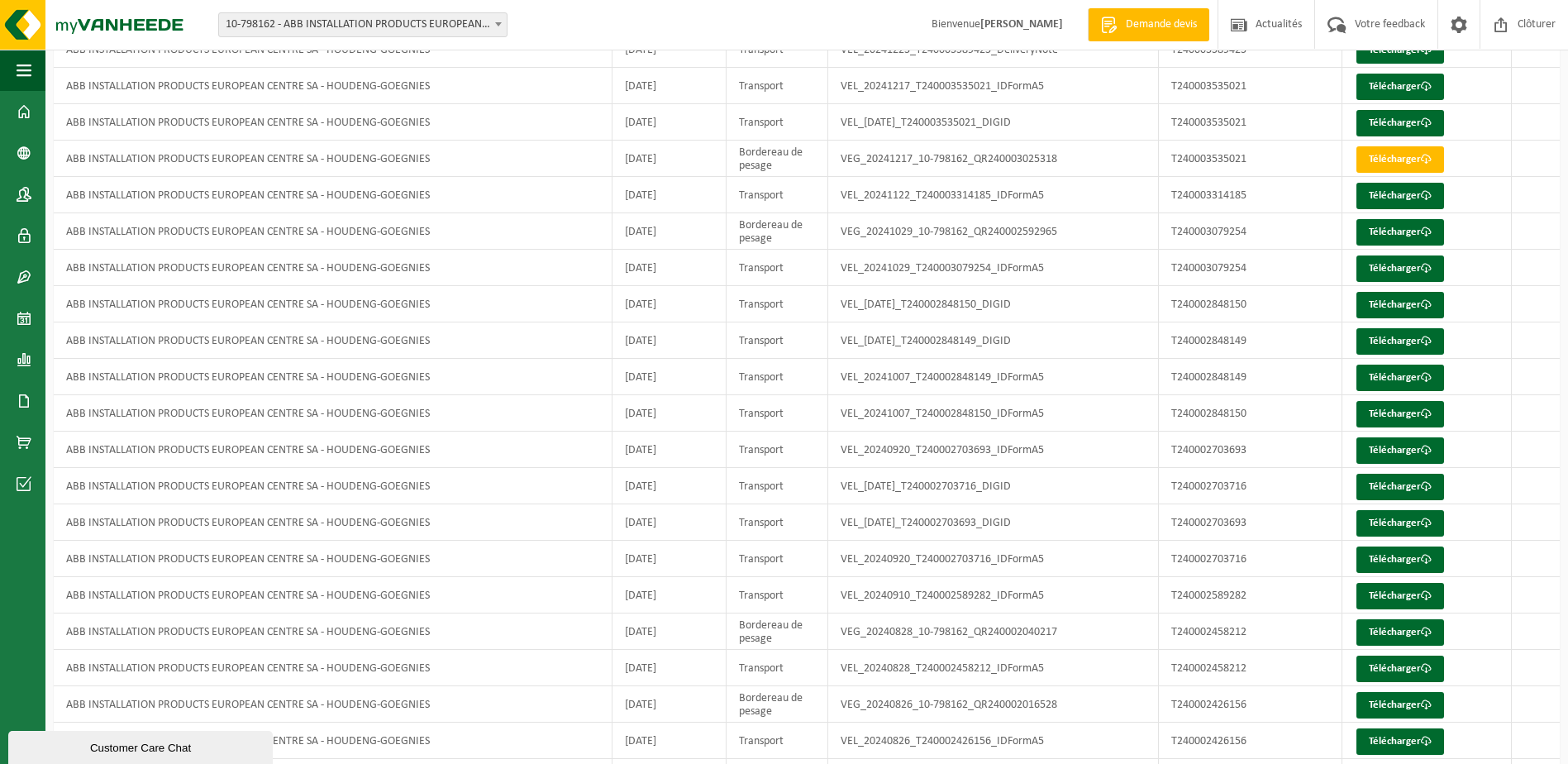
scroll to position [1075, 0]
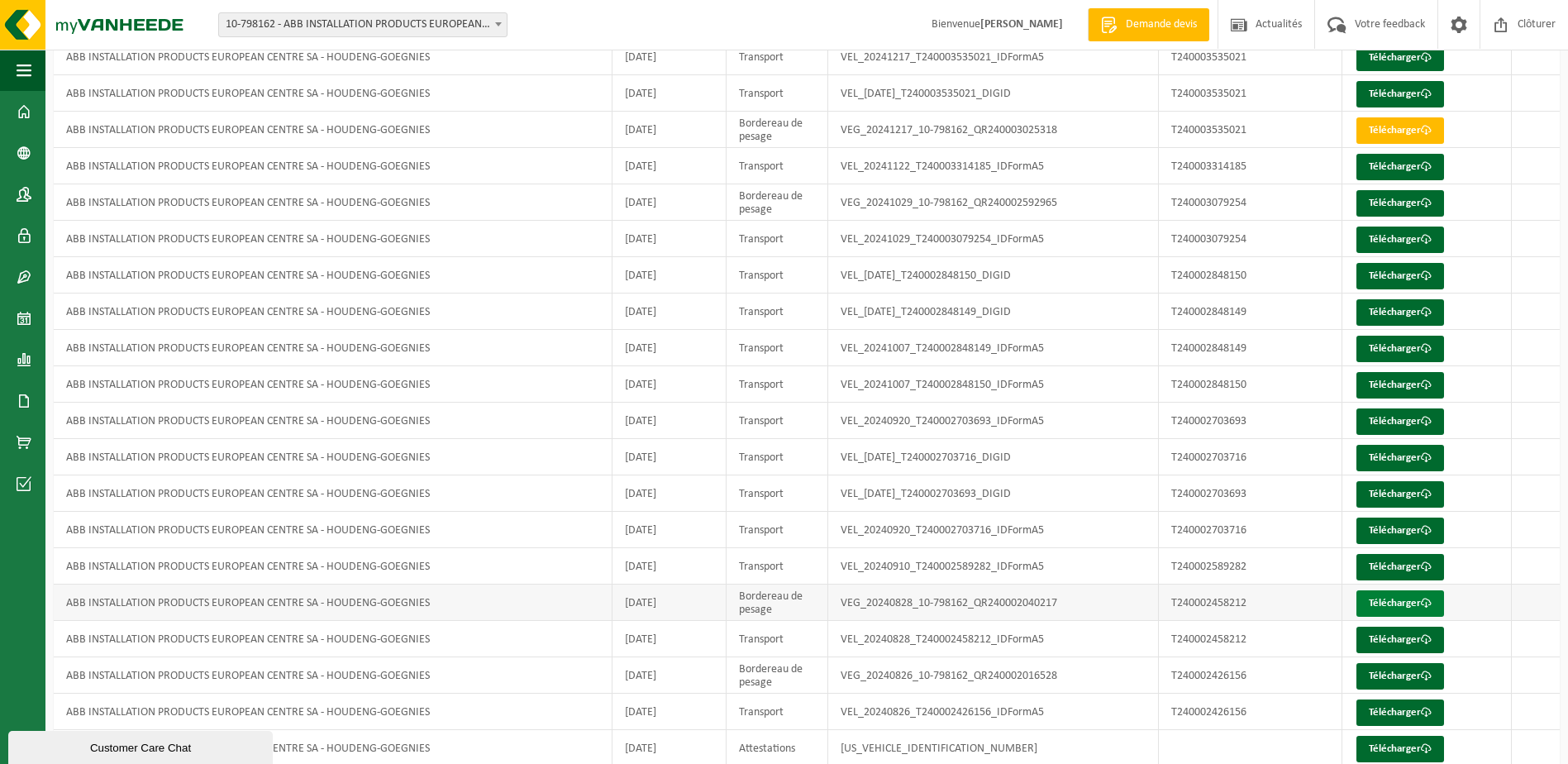
click at [1390, 609] on link "Télécharger" at bounding box center [1400, 604] width 87 height 27
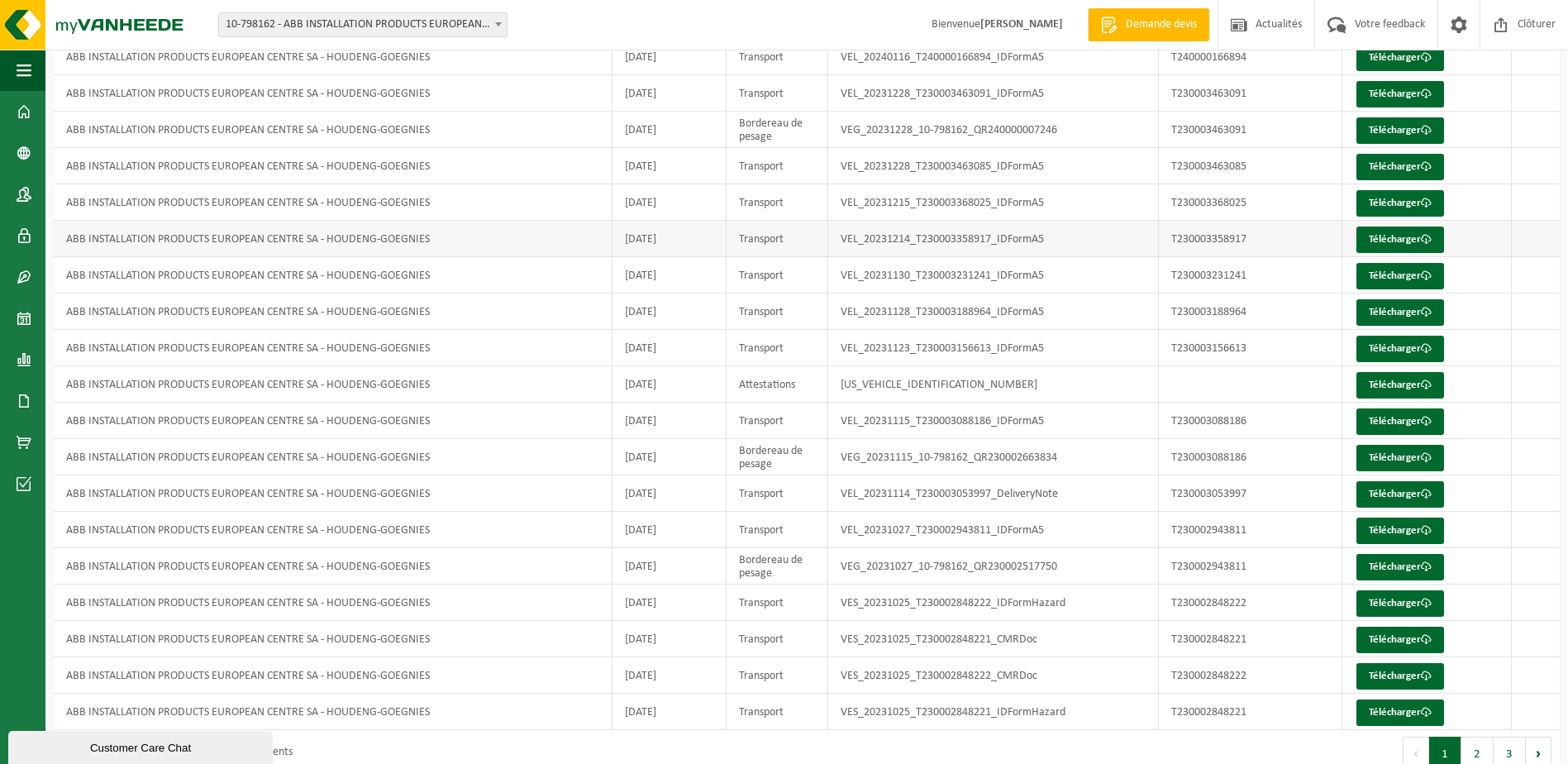
scroll to position [3141, 0]
